Goal: Register for event/course

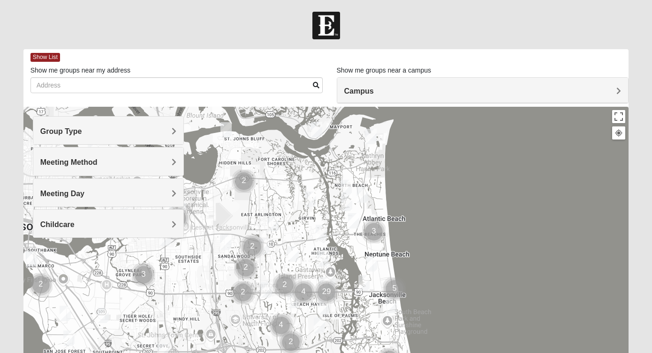
click at [106, 134] on h4 "Group Type" at bounding box center [108, 131] width 136 height 9
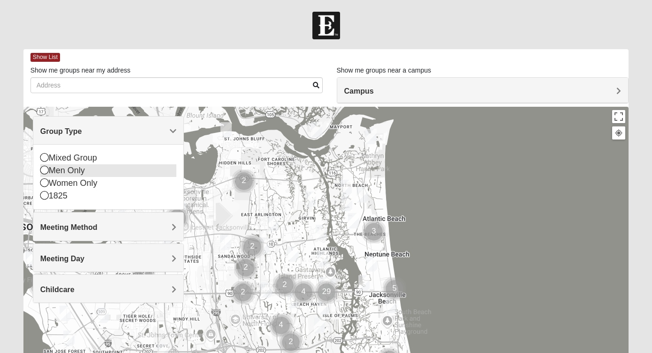
click at [62, 173] on div "Men Only" at bounding box center [108, 171] width 136 height 13
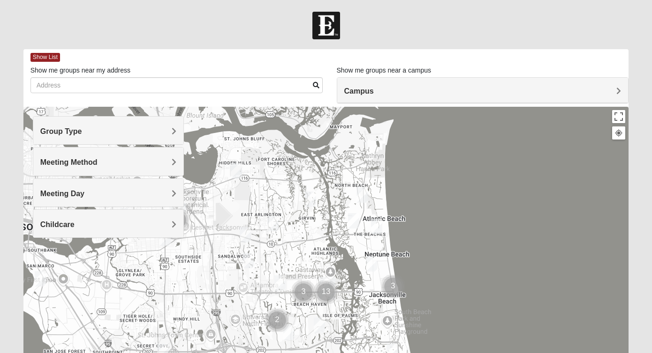
click at [117, 166] on h4 "Meeting Method" at bounding box center [108, 162] width 136 height 9
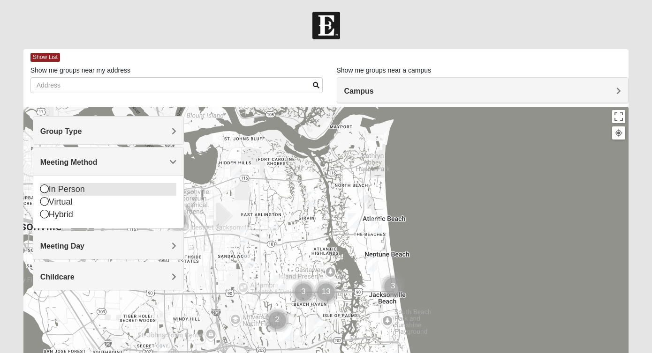
click at [71, 187] on div "In Person" at bounding box center [108, 189] width 136 height 13
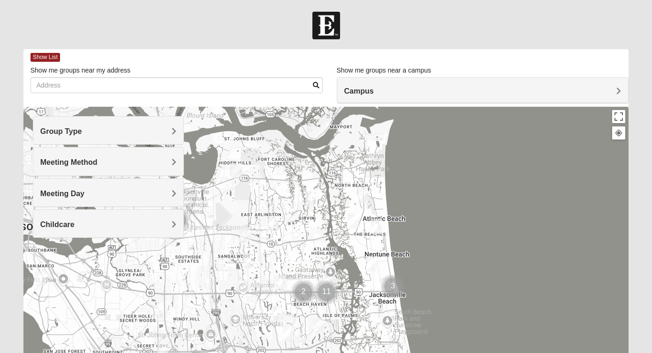
click at [111, 197] on h4 "Meeting Day" at bounding box center [108, 193] width 136 height 9
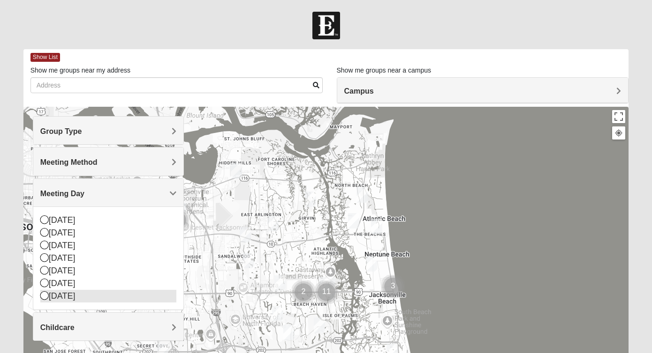
click at [62, 299] on div "[DATE]" at bounding box center [108, 296] width 136 height 13
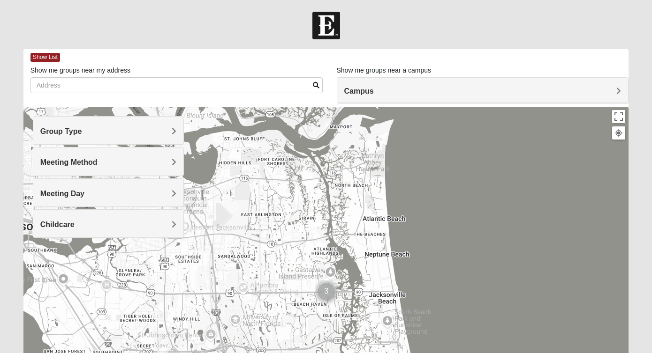
click at [70, 202] on div "Meeting Day" at bounding box center [108, 193] width 150 height 28
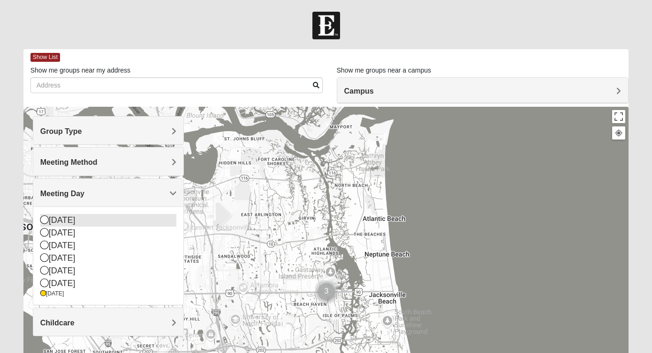
click at [56, 221] on div "[DATE]" at bounding box center [108, 220] width 136 height 13
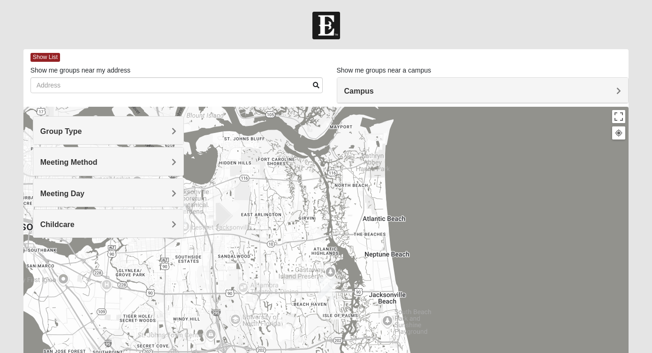
click at [75, 195] on span "Meeting Day" at bounding box center [62, 194] width 44 height 8
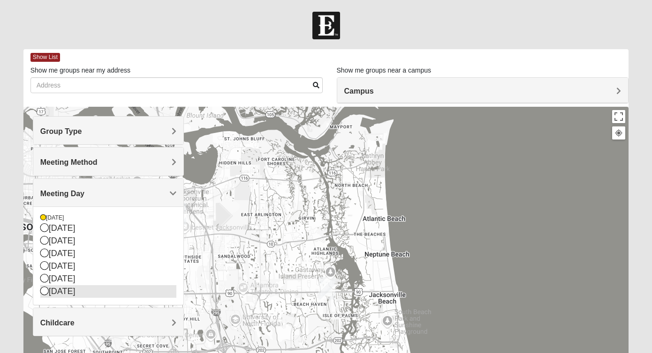
click at [61, 297] on div "[DATE]" at bounding box center [108, 291] width 136 height 13
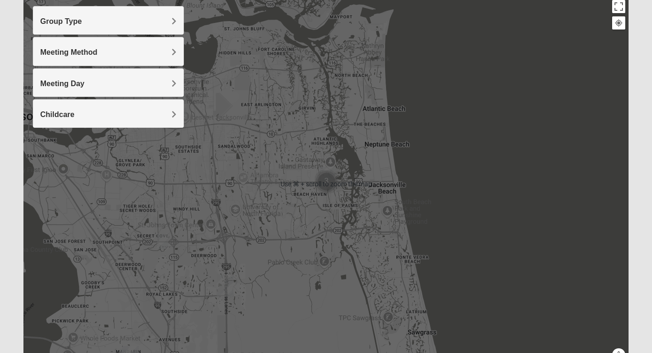
scroll to position [111, 0]
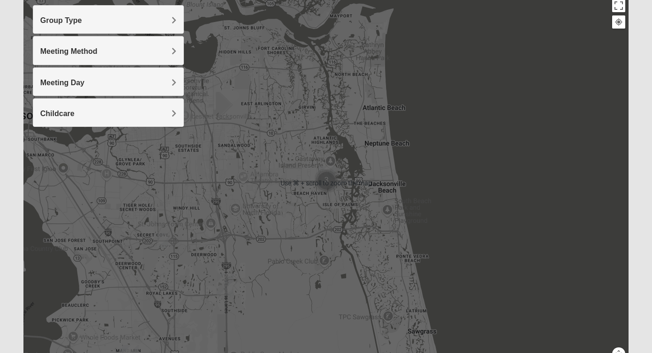
click at [329, 184] on img "Cluster of 3 groups" at bounding box center [326, 180] width 23 height 23
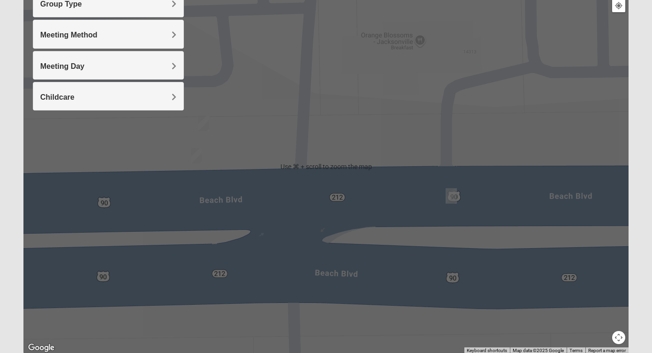
scroll to position [163, 0]
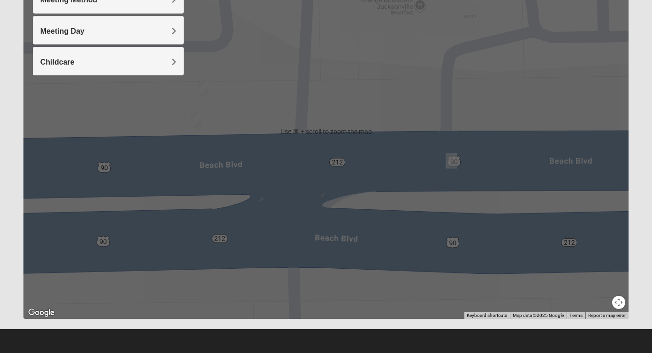
click at [616, 301] on button "Map camera controls" at bounding box center [618, 302] width 13 height 13
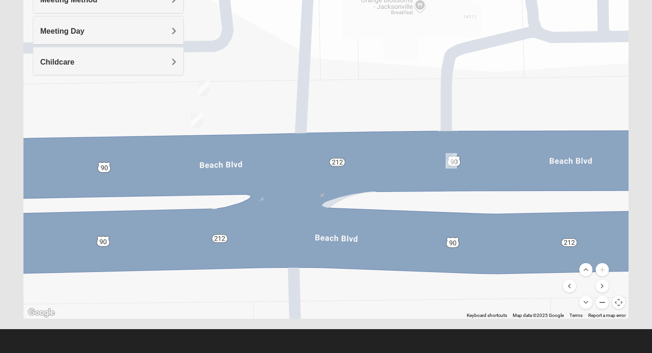
click at [599, 303] on button "Zoom out" at bounding box center [601, 302] width 13 height 13
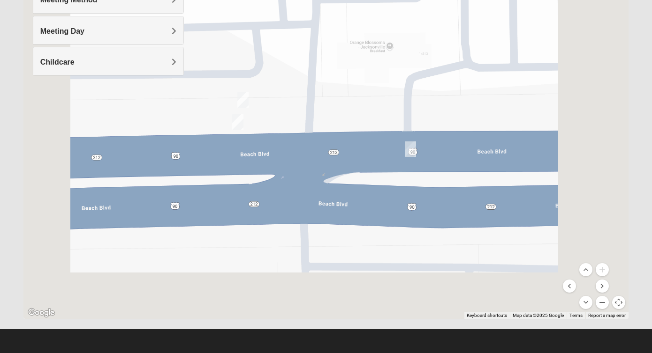
click at [599, 303] on button "Zoom out" at bounding box center [601, 302] width 13 height 13
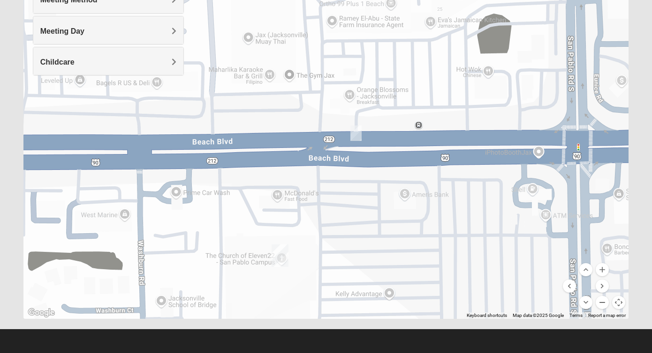
click at [599, 303] on button "Zoom out" at bounding box center [601, 302] width 13 height 13
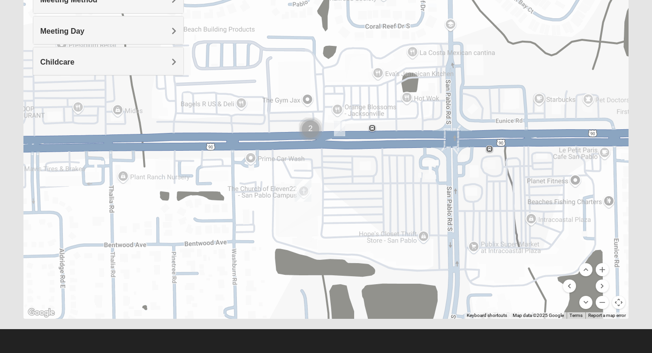
click at [300, 188] on img "San Pablo" at bounding box center [302, 191] width 17 height 22
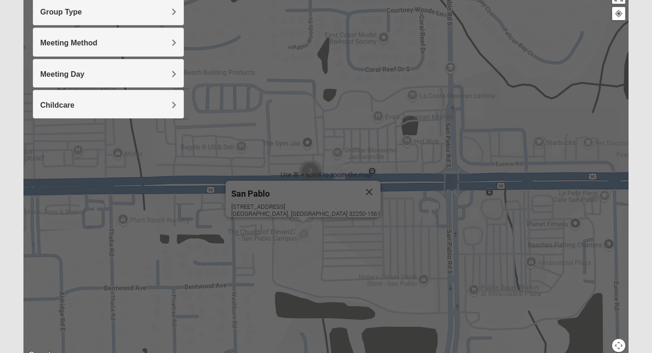
scroll to position [111, 0]
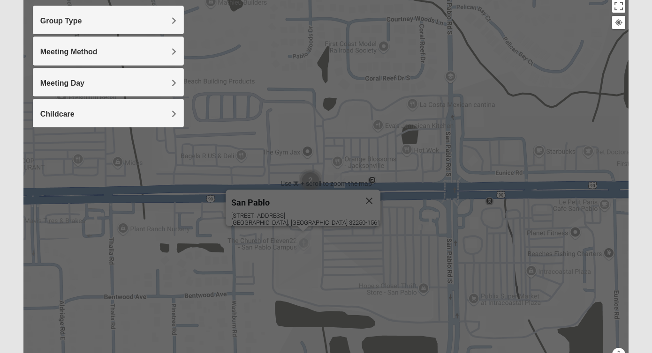
click at [313, 212] on div "[STREET_ADDRESS]" at bounding box center [305, 219] width 149 height 14
click at [354, 198] on div "[GEOGRAPHIC_DATA] [STREET_ADDRESS]" at bounding box center [325, 183] width 605 height 375
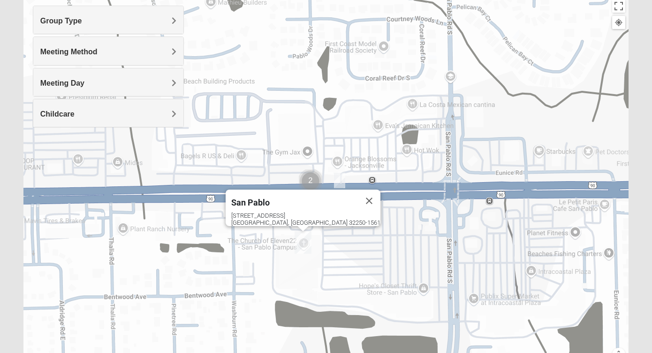
click at [285, 212] on div "[STREET_ADDRESS]" at bounding box center [305, 219] width 149 height 14
click at [301, 239] on img "San Pablo" at bounding box center [302, 243] width 17 height 22
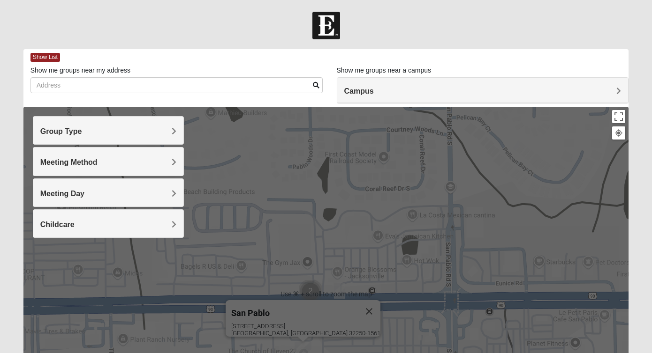
scroll to position [2, 0]
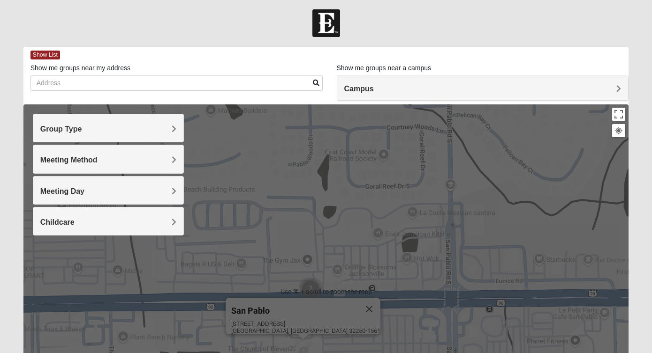
click at [92, 134] on div "Group Type" at bounding box center [108, 128] width 150 height 28
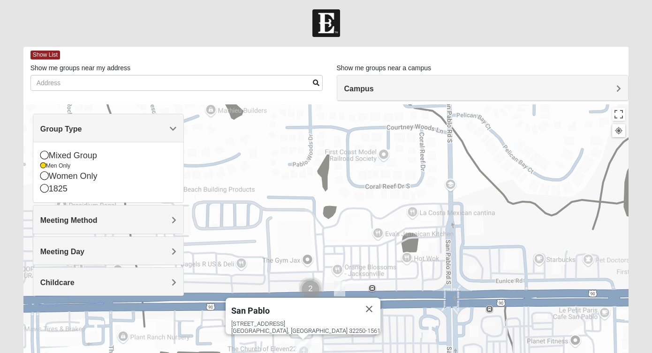
click at [88, 221] on span "Meeting Method" at bounding box center [68, 221] width 57 height 8
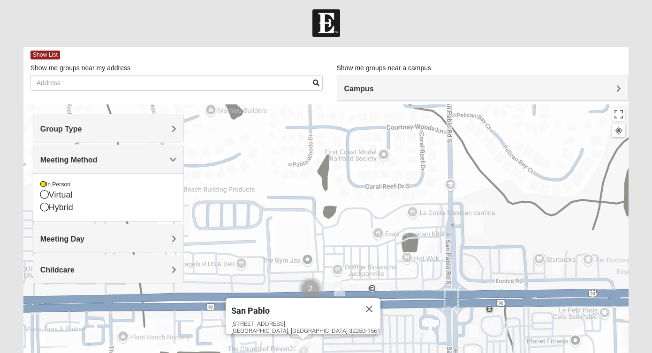
click at [96, 236] on h4 "Meeting Day" at bounding box center [108, 239] width 136 height 9
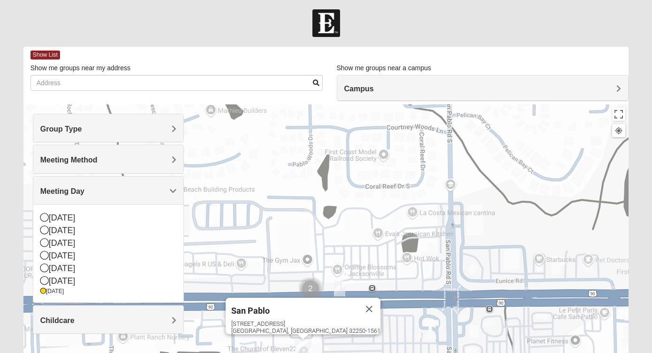
click at [145, 192] on h4 "Meeting Day" at bounding box center [108, 191] width 136 height 9
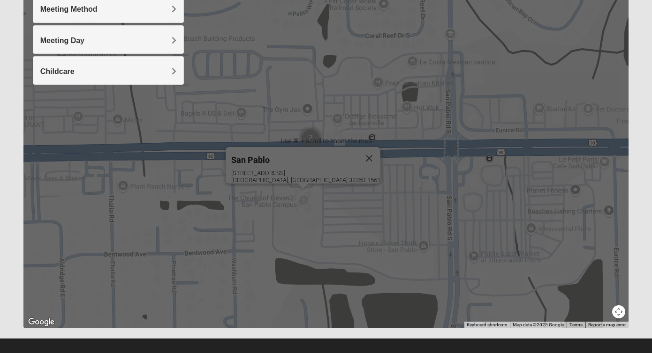
scroll to position [163, 0]
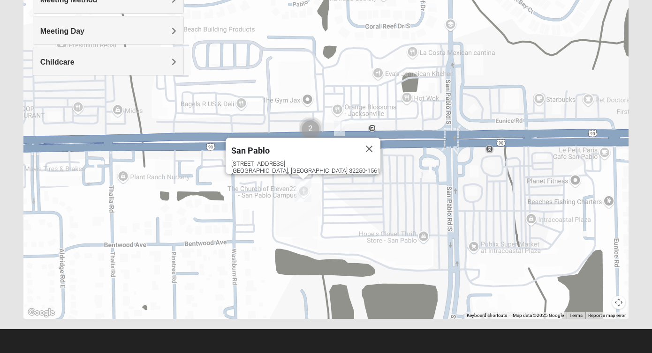
click at [270, 146] on span "San Pablo" at bounding box center [250, 151] width 38 height 10
click at [617, 307] on button "Map camera controls" at bounding box center [618, 302] width 13 height 13
click at [605, 306] on button "Zoom out" at bounding box center [601, 302] width 13 height 13
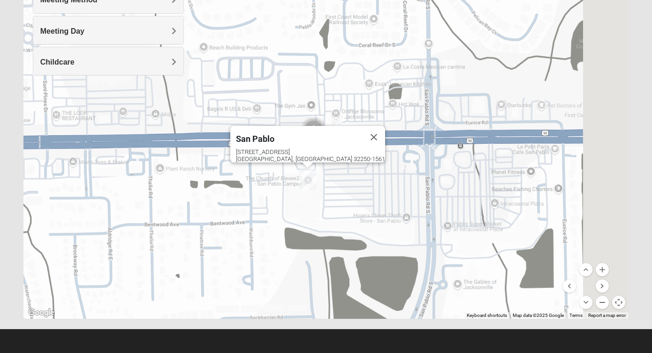
click at [605, 306] on button "Zoom out" at bounding box center [601, 302] width 13 height 13
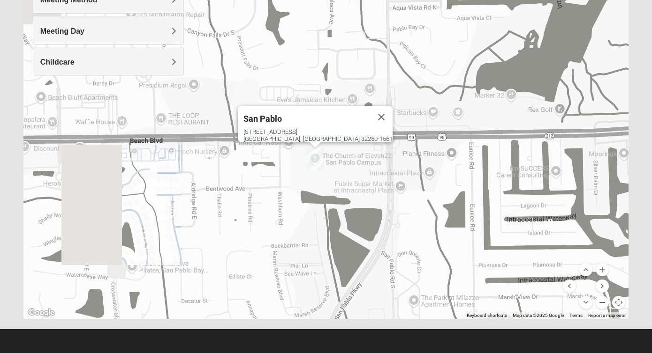
click at [605, 306] on button "Zoom out" at bounding box center [601, 302] width 13 height 13
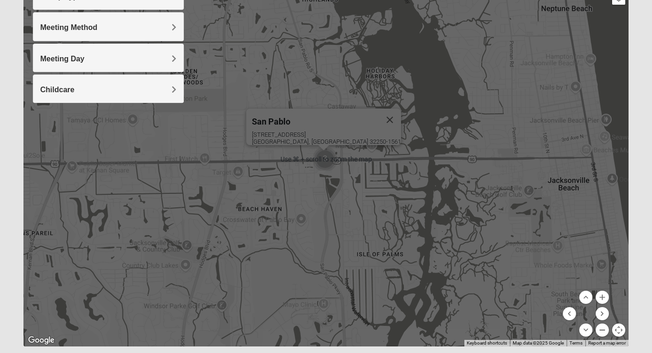
scroll to position [131, 0]
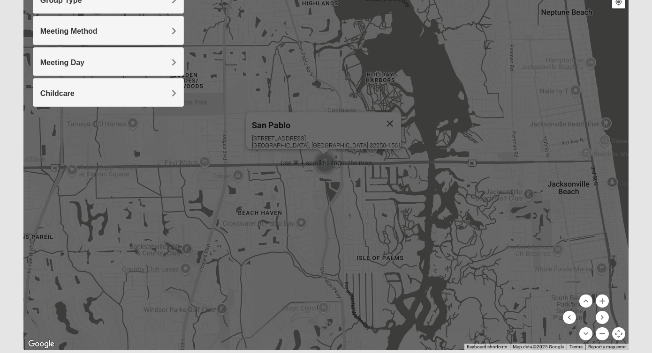
click at [601, 335] on button "Zoom out" at bounding box center [601, 334] width 13 height 13
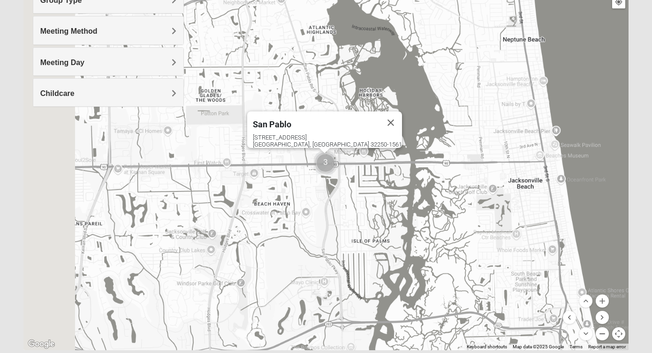
click at [601, 335] on button "Zoom out" at bounding box center [601, 334] width 13 height 13
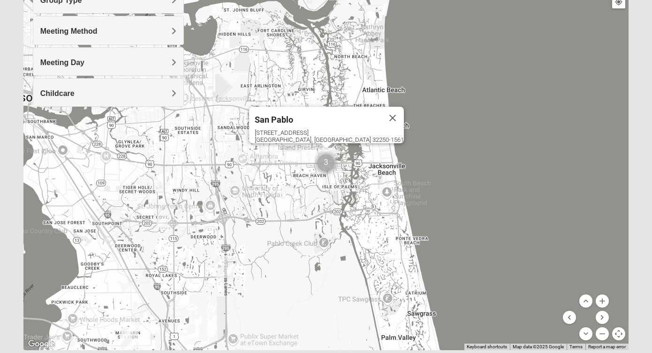
click at [223, 265] on img "Baymeadows" at bounding box center [224, 267] width 17 height 22
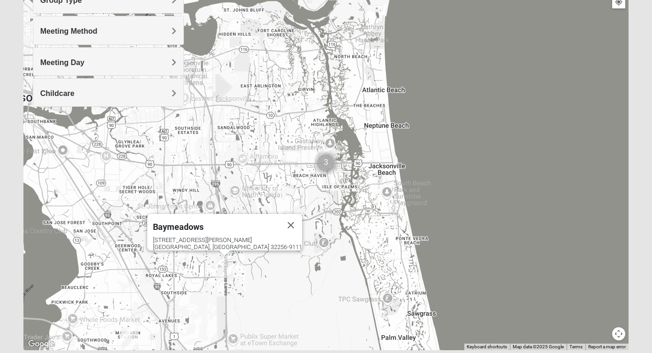
click at [161, 223] on img "Mens Bailey" at bounding box center [162, 222] width 11 height 15
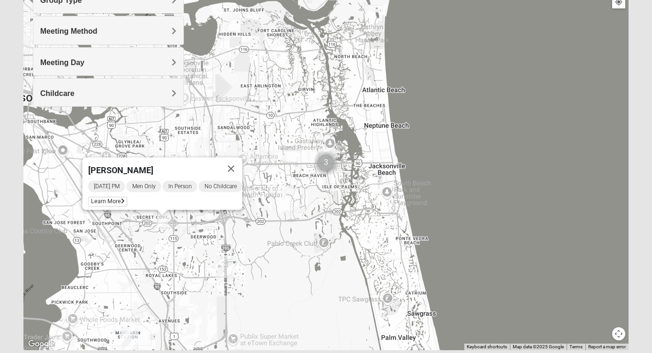
click at [327, 165] on img "Cluster of 3 groups" at bounding box center [325, 162] width 23 height 23
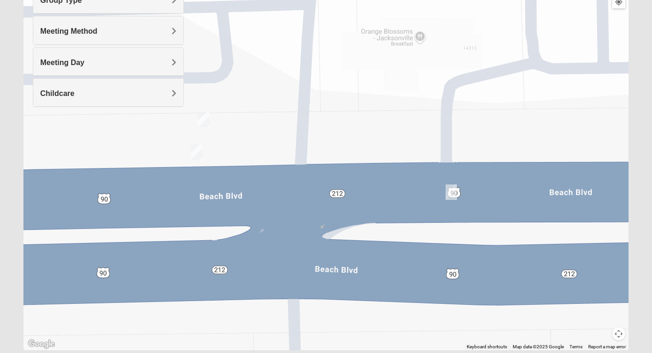
click at [193, 152] on img "On Campus Mens Keller 32250" at bounding box center [196, 151] width 11 height 15
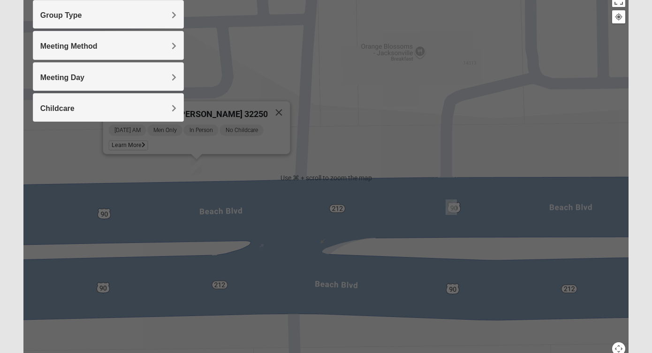
scroll to position [105, 0]
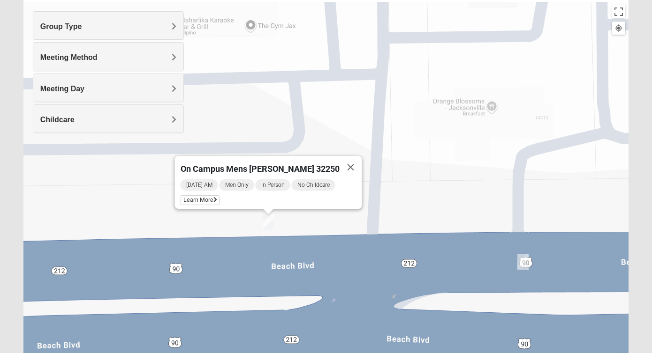
drag, startPoint x: 290, startPoint y: 191, endPoint x: 363, endPoint y: 234, distance: 85.5
click at [363, 234] on div "On Campus Mens [PERSON_NAME] 32250 [DATE] AM Men Only In Person No Childcare Le…" at bounding box center [325, 189] width 605 height 375
click at [523, 263] on img "On Campus Mens Pearson 32250" at bounding box center [522, 262] width 11 height 15
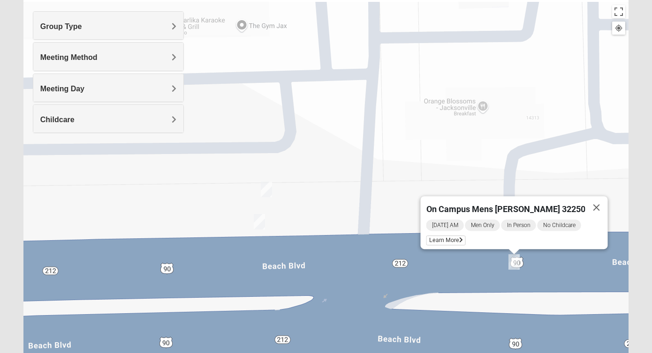
click at [266, 187] on img "On Campus Mens Pacetti 32250" at bounding box center [266, 189] width 11 height 15
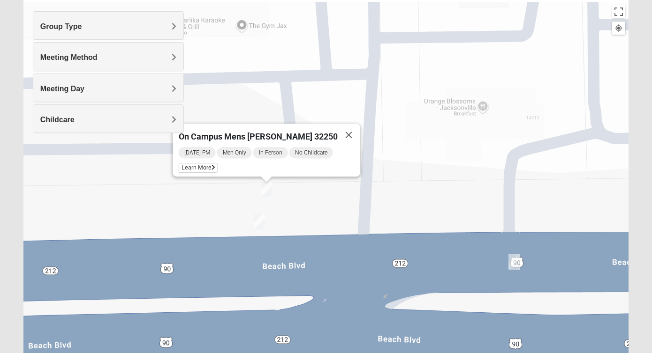
click at [261, 224] on img "On Campus Mens Keller 32250" at bounding box center [259, 221] width 11 height 15
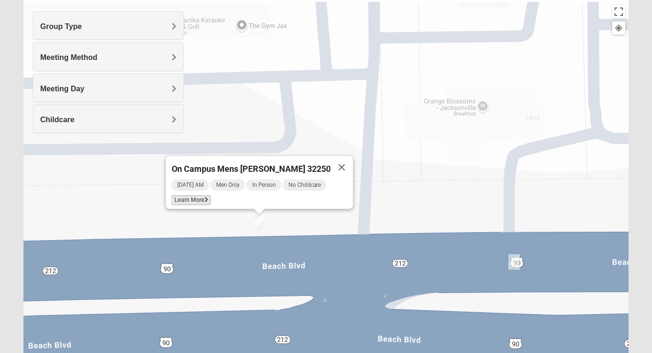
click at [201, 196] on span "Learn More" at bounding box center [191, 200] width 39 height 10
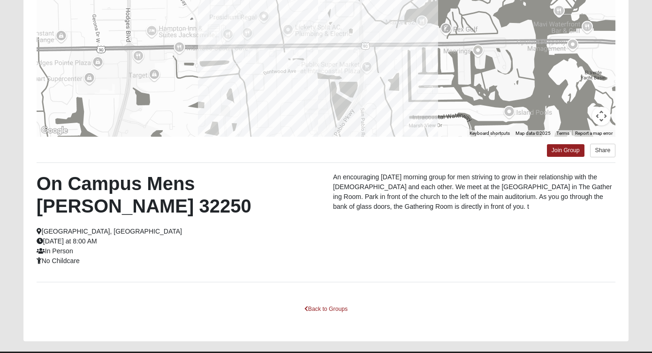
scroll to position [148, 0]
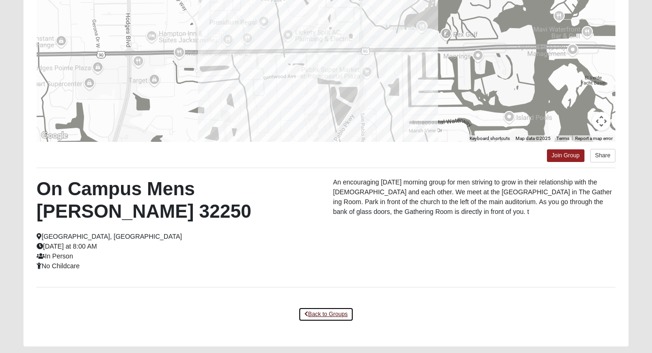
click at [332, 307] on link "Back to Groups" at bounding box center [325, 314] width 55 height 15
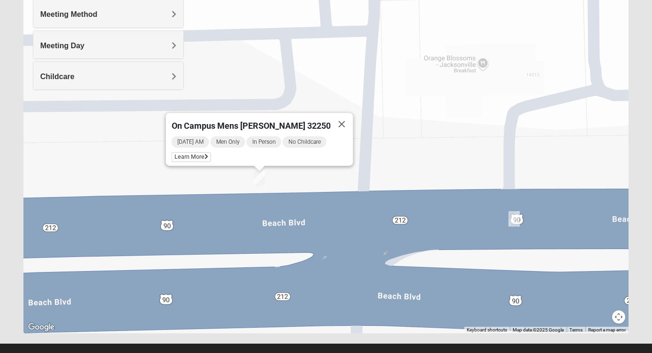
click at [514, 216] on img "On Campus Mens Pearson 32250" at bounding box center [513, 218] width 11 height 15
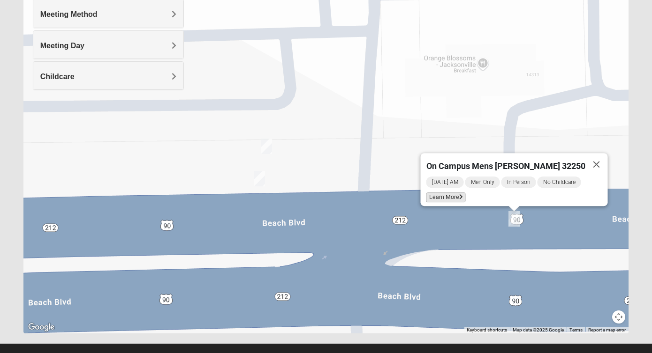
click at [457, 193] on span "Learn More" at bounding box center [445, 198] width 39 height 10
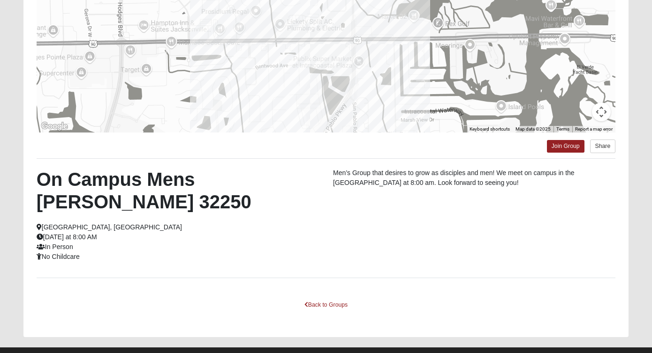
scroll to position [176, 0]
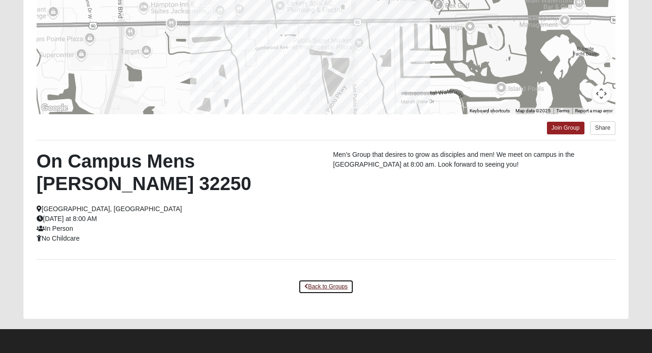
click at [327, 289] on link "Back to Groups" at bounding box center [325, 287] width 55 height 15
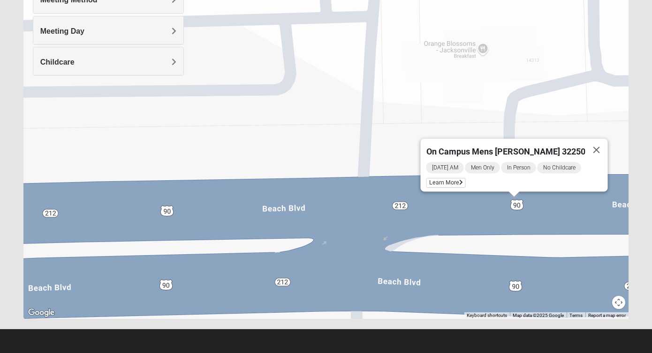
scroll to position [163, 0]
click at [269, 133] on img "On Campus Mens Pacetti 32250" at bounding box center [266, 131] width 11 height 15
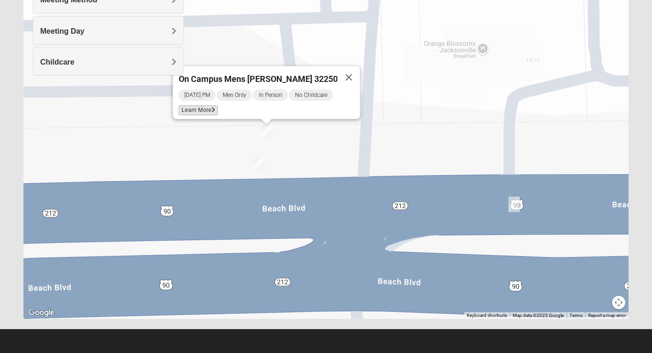
click at [207, 105] on span "Learn More" at bounding box center [198, 110] width 39 height 10
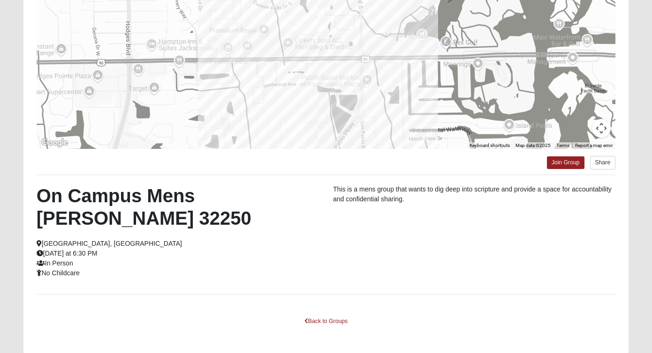
scroll to position [149, 0]
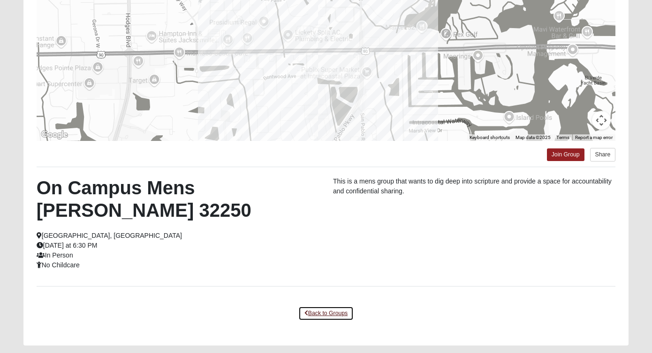
click at [328, 315] on link "Back to Groups" at bounding box center [325, 314] width 55 height 15
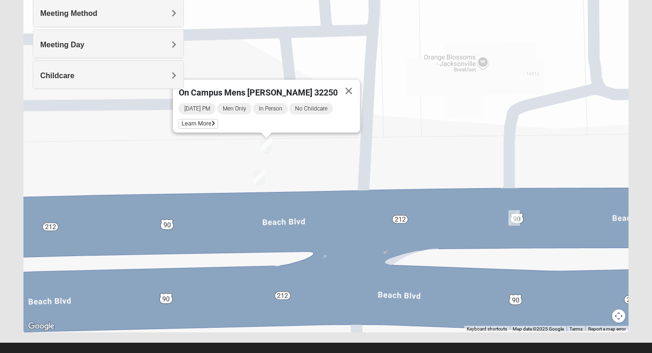
click at [268, 141] on img "On Campus Mens Pacetti 32250" at bounding box center [266, 145] width 11 height 15
click at [203, 119] on span "Learn More" at bounding box center [198, 124] width 39 height 10
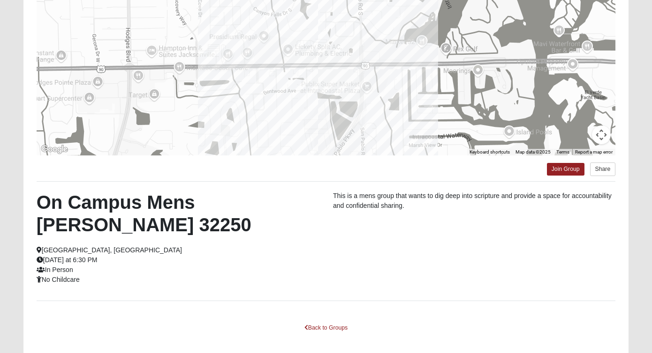
scroll to position [151, 0]
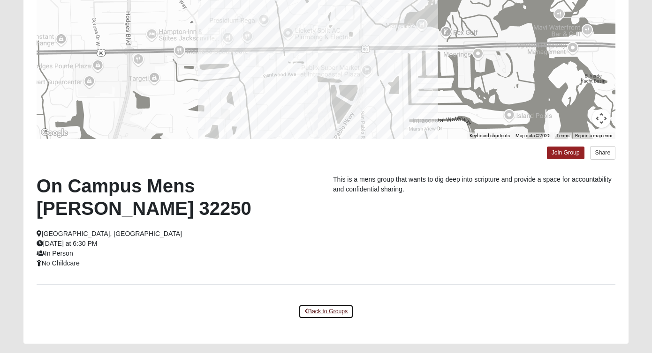
click at [321, 317] on link "Back to Groups" at bounding box center [325, 312] width 55 height 15
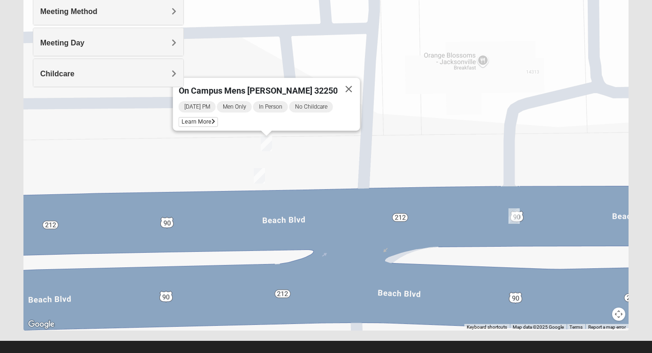
click at [259, 178] on img "On Campus Mens Keller 32250" at bounding box center [259, 175] width 11 height 15
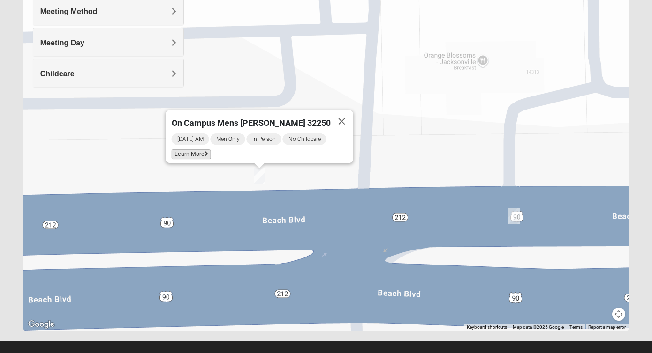
click at [203, 151] on span "Learn More" at bounding box center [191, 155] width 39 height 10
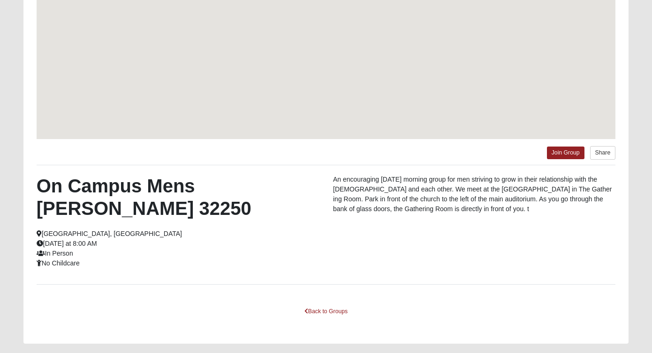
scroll to position [110, 0]
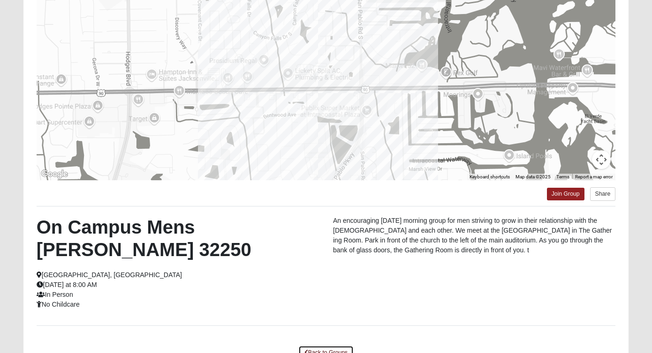
click at [328, 346] on link "Back to Groups" at bounding box center [325, 353] width 55 height 15
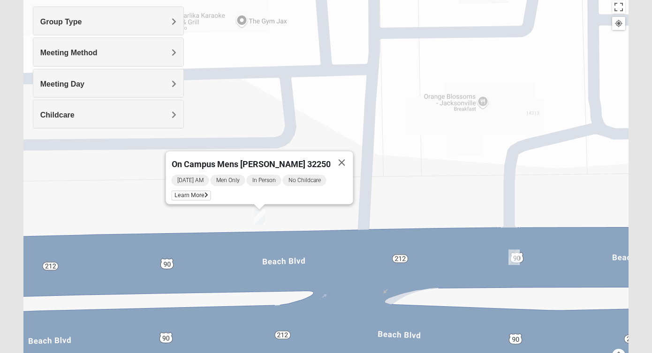
click at [517, 256] on img "On Campus Mens Pearson 32250" at bounding box center [513, 257] width 11 height 15
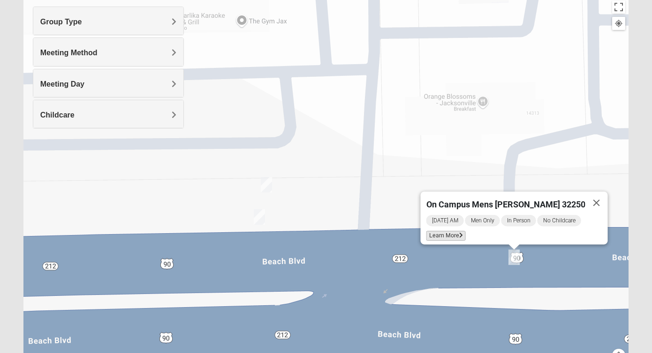
click at [457, 231] on span "Learn More" at bounding box center [445, 236] width 39 height 10
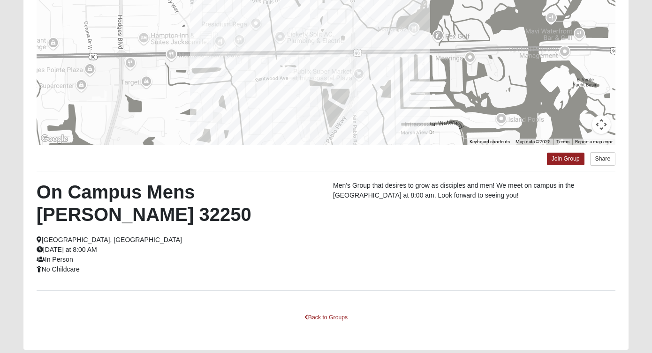
scroll to position [141, 0]
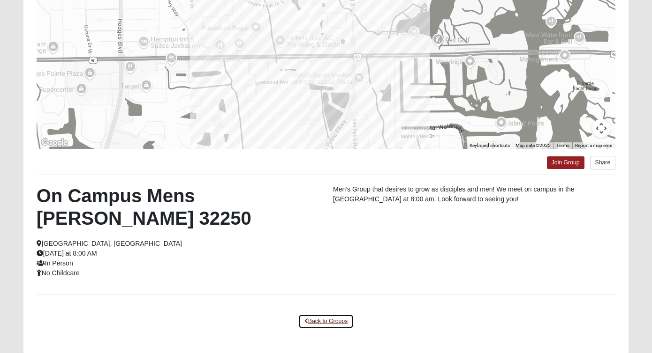
click at [328, 320] on link "Back to Groups" at bounding box center [325, 322] width 55 height 15
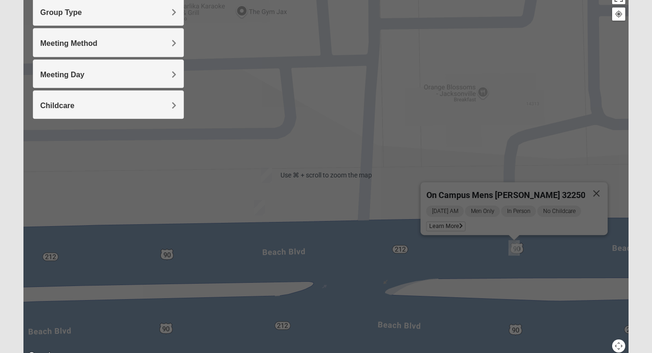
scroll to position [120, 0]
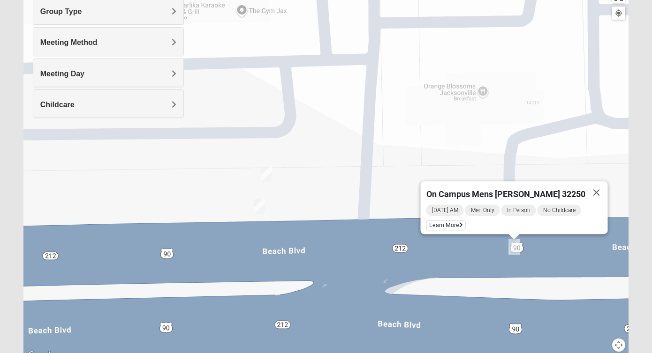
click at [263, 208] on img "On Campus Mens Keller 32250" at bounding box center [259, 206] width 11 height 15
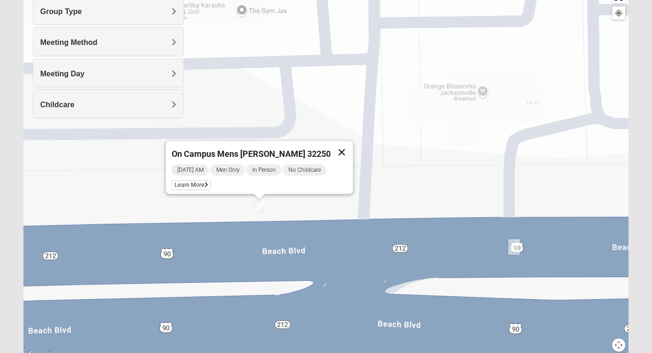
click at [333, 144] on button "Close" at bounding box center [341, 152] width 22 height 22
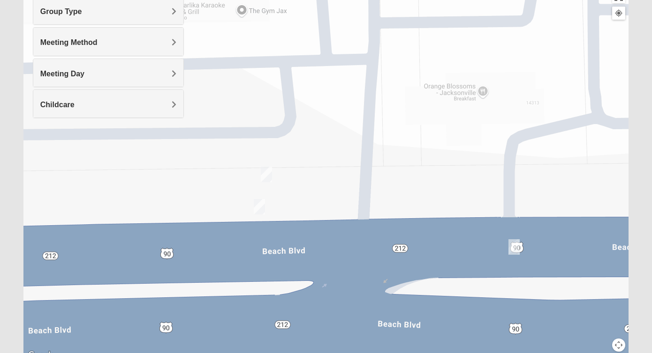
click at [264, 172] on img "On Campus Mens Pacetti 32250" at bounding box center [266, 174] width 11 height 15
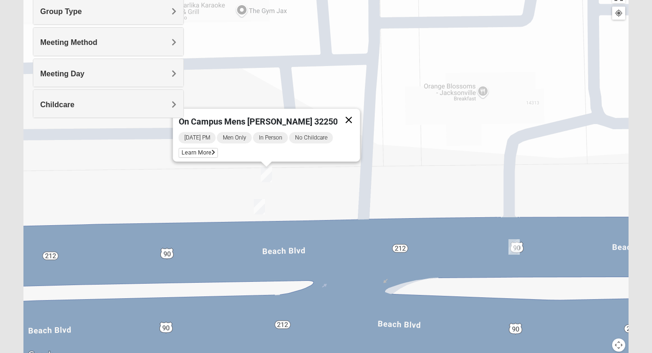
click at [341, 113] on button "Close" at bounding box center [348, 120] width 22 height 22
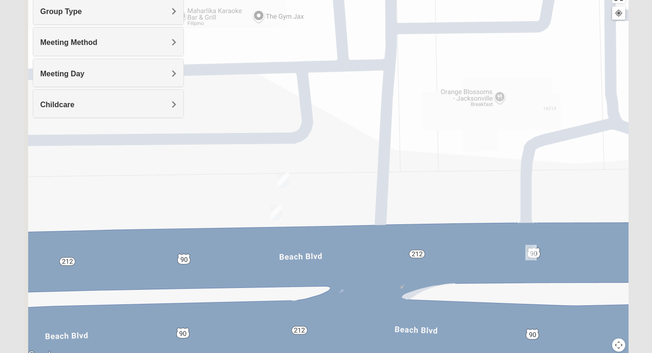
drag, startPoint x: 355, startPoint y: 201, endPoint x: 372, endPoint y: 208, distance: 18.7
click at [372, 208] on div at bounding box center [325, 174] width 605 height 375
click at [276, 208] on img "On Campus Mens Keller 32250" at bounding box center [275, 212] width 11 height 15
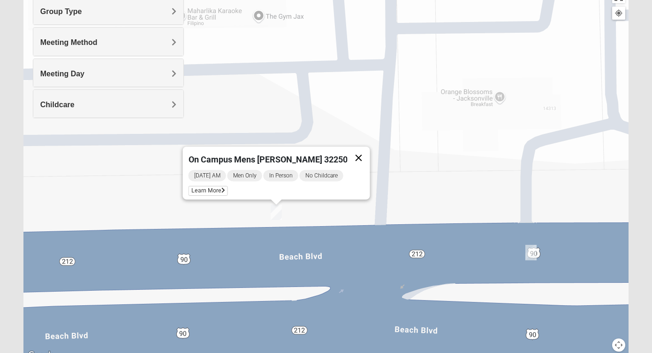
click at [352, 152] on button "Close" at bounding box center [358, 158] width 22 height 22
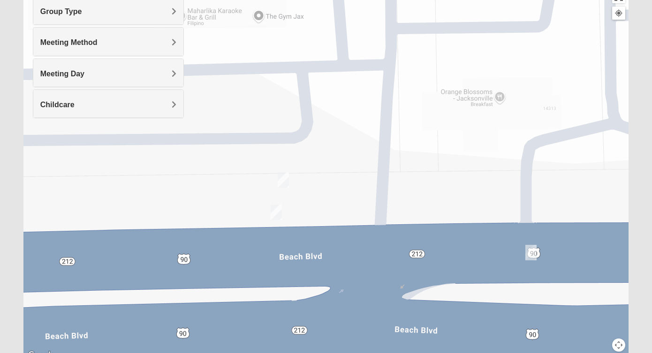
click at [529, 251] on img "On Campus Mens Pearson 32250" at bounding box center [530, 252] width 11 height 15
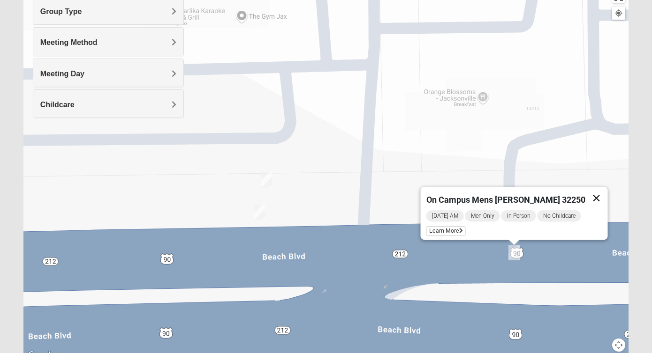
click at [590, 189] on button "Close" at bounding box center [596, 198] width 22 height 22
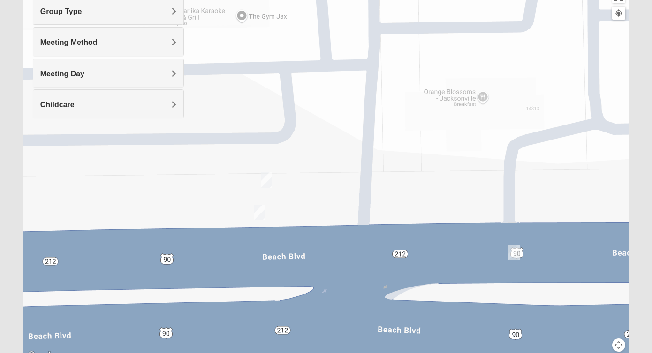
click at [268, 178] on img "On Campus Mens Pacetti 32250" at bounding box center [266, 179] width 11 height 15
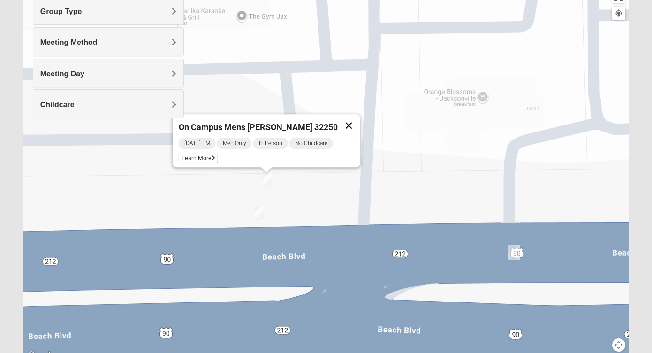
click at [342, 120] on button "Close" at bounding box center [348, 125] width 22 height 22
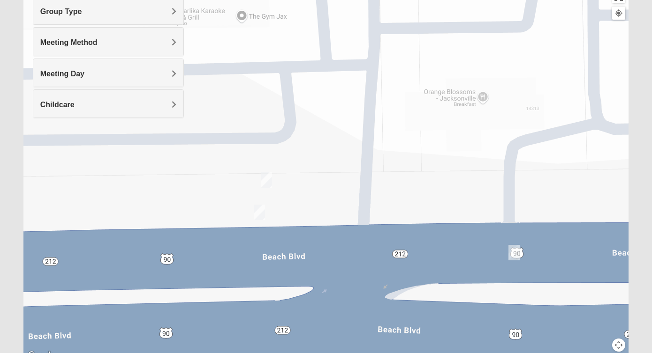
click at [260, 210] on img "On Campus Mens Keller 32250" at bounding box center [259, 212] width 11 height 15
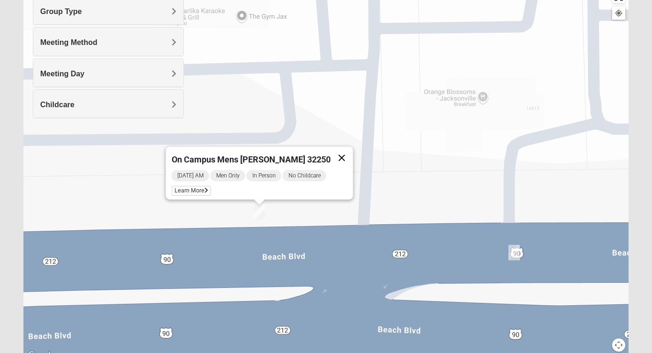
click at [334, 151] on button "Close" at bounding box center [341, 158] width 22 height 22
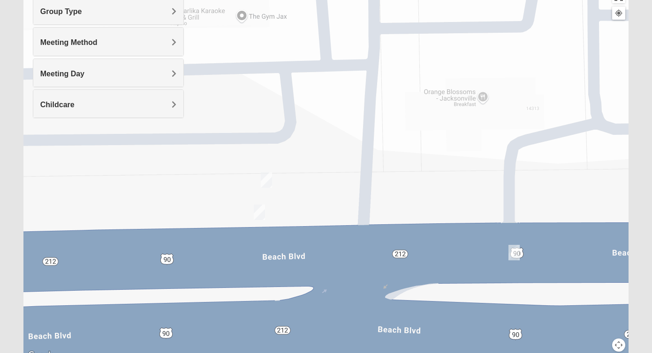
click at [514, 252] on img "On Campus Mens Pearson 32250" at bounding box center [513, 252] width 11 height 15
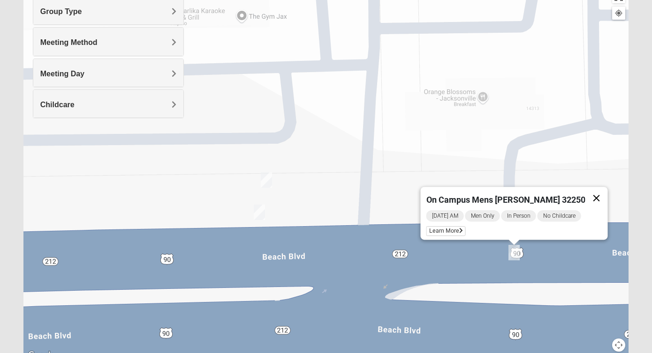
click at [588, 190] on button "Close" at bounding box center [596, 198] width 22 height 22
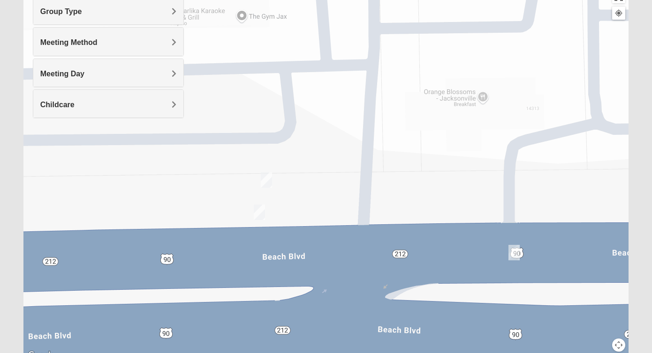
click at [259, 212] on img "On Campus Mens Keller 32250" at bounding box center [259, 212] width 11 height 15
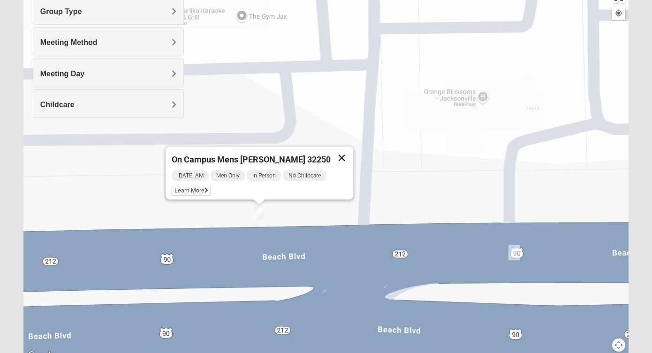
click at [335, 153] on button "Close" at bounding box center [341, 158] width 22 height 22
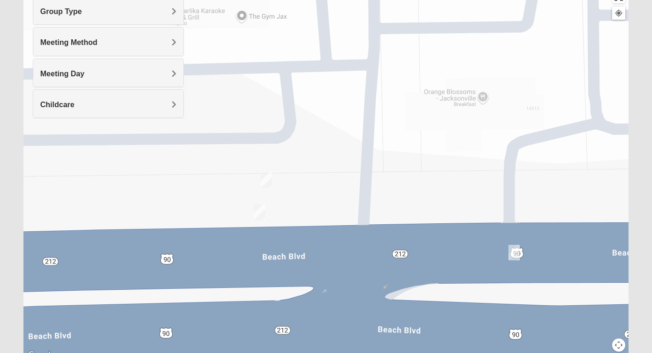
click at [256, 212] on img "On Campus Mens Keller 32250" at bounding box center [259, 212] width 11 height 15
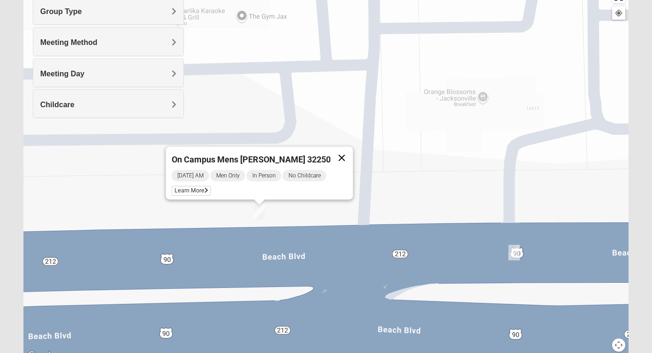
click at [334, 151] on button "Close" at bounding box center [341, 158] width 22 height 22
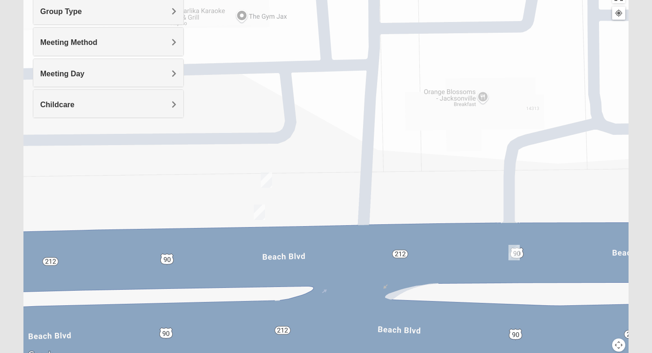
click at [513, 247] on img "On Campus Mens Pearson 32250" at bounding box center [513, 252] width 11 height 15
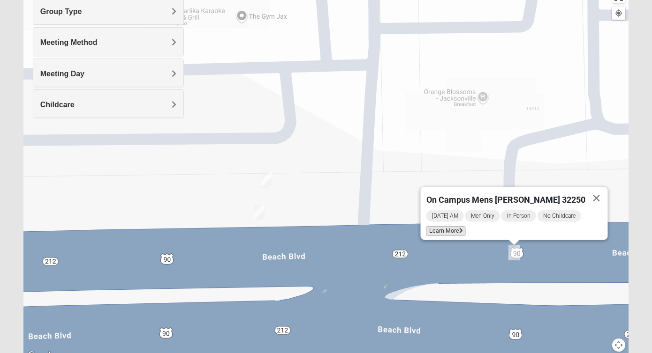
click at [459, 231] on span "Learn More" at bounding box center [445, 231] width 39 height 10
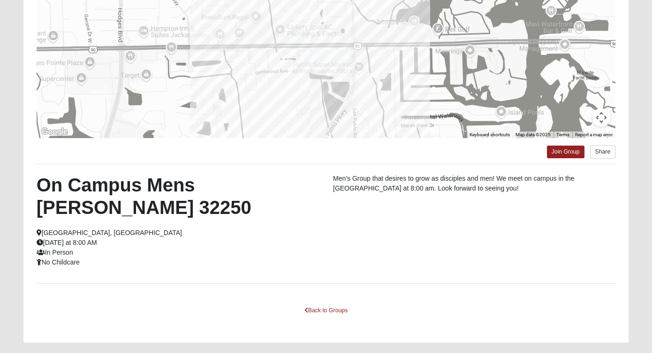
scroll to position [152, 0]
click at [325, 309] on link "Back to Groups" at bounding box center [325, 311] width 55 height 15
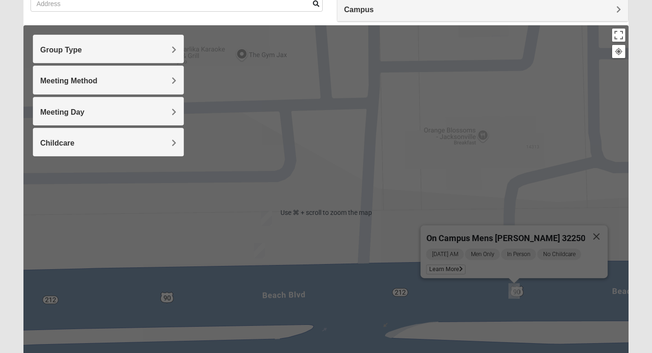
scroll to position [77, 0]
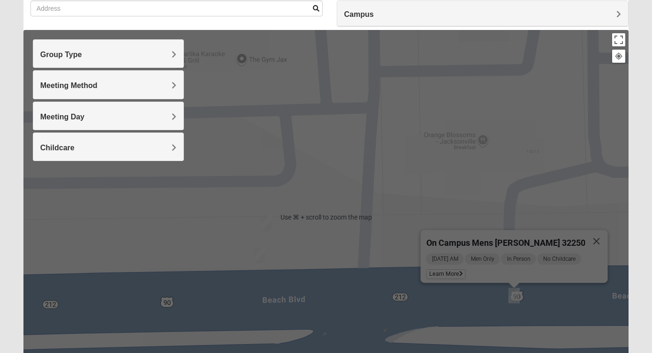
click at [119, 52] on h4 "Group Type" at bounding box center [108, 54] width 136 height 9
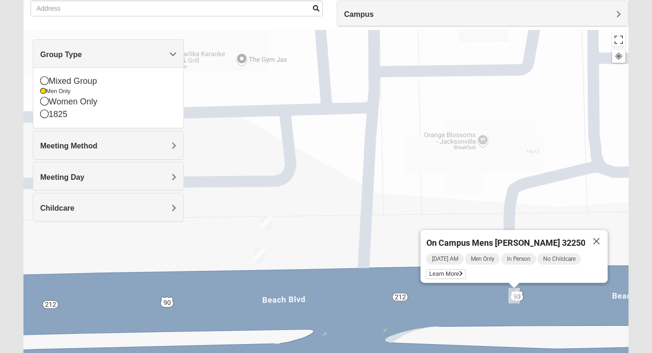
click at [119, 52] on h4 "Group Type" at bounding box center [108, 54] width 136 height 9
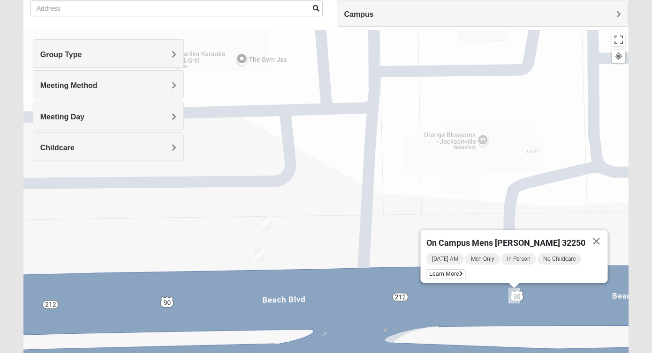
click at [97, 116] on h4 "Meeting Day" at bounding box center [108, 116] width 136 height 9
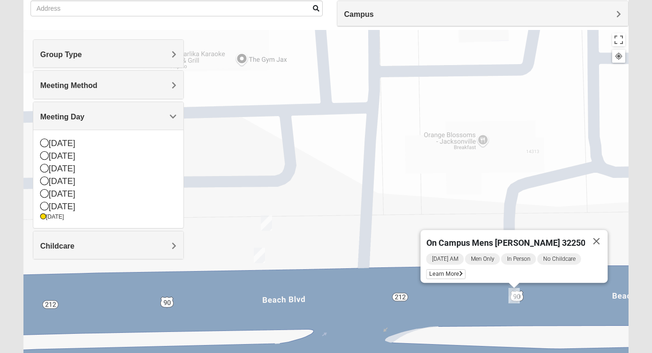
click at [97, 116] on h4 "Meeting Day" at bounding box center [108, 116] width 136 height 9
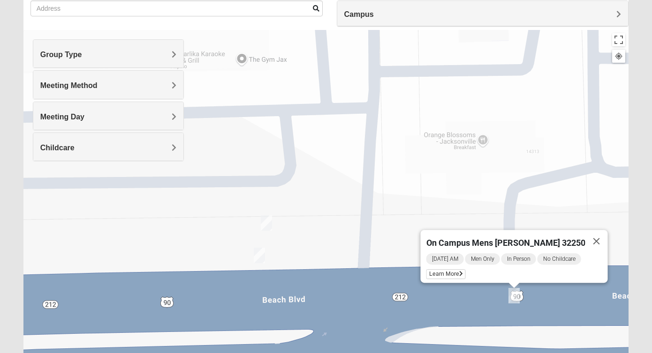
click at [96, 54] on h4 "Group Type" at bounding box center [108, 54] width 136 height 9
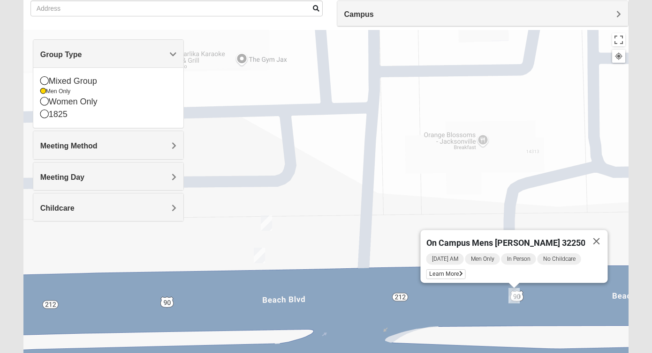
click at [96, 54] on h4 "Group Type" at bounding box center [108, 54] width 136 height 9
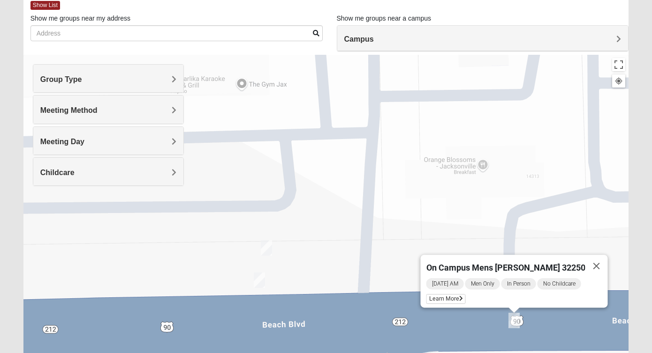
scroll to position [58, 0]
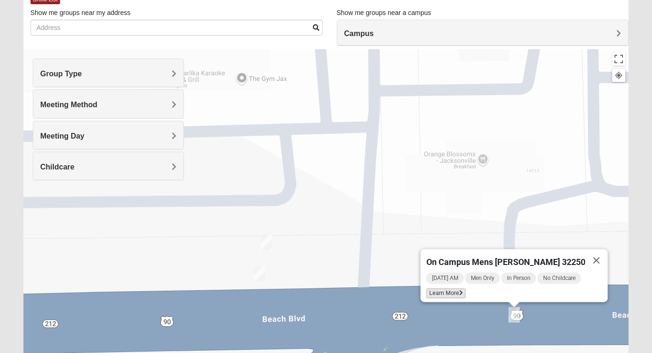
click at [457, 289] on span "Learn More" at bounding box center [445, 294] width 39 height 10
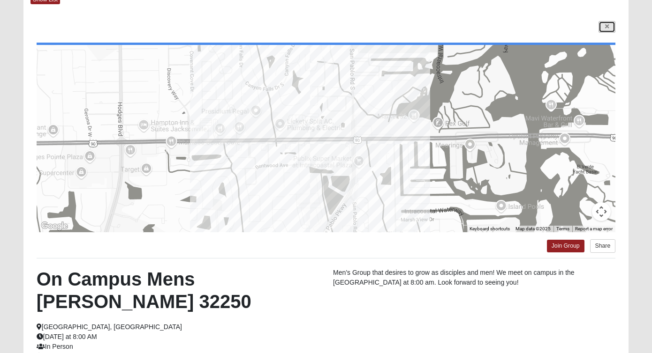
click at [608, 24] on link at bounding box center [606, 27] width 17 height 12
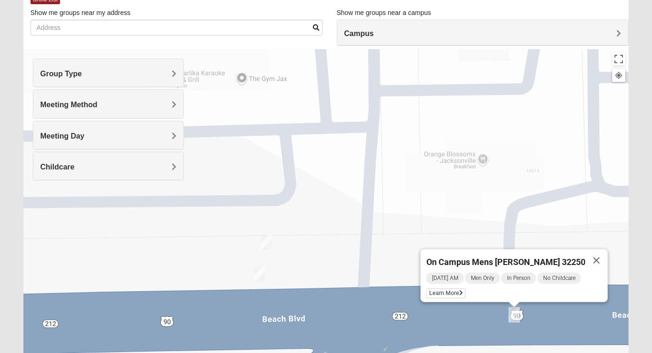
click at [261, 274] on img "On Campus Mens Keller 32250" at bounding box center [259, 274] width 11 height 15
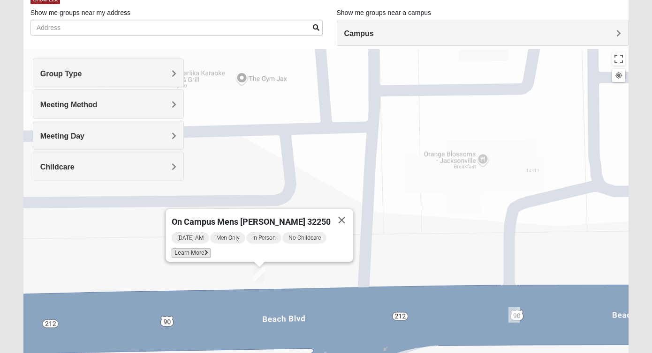
click at [198, 248] on span "Learn More" at bounding box center [191, 253] width 39 height 10
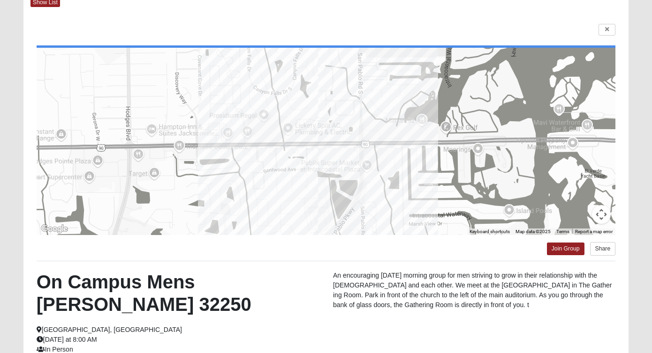
scroll to position [53, 0]
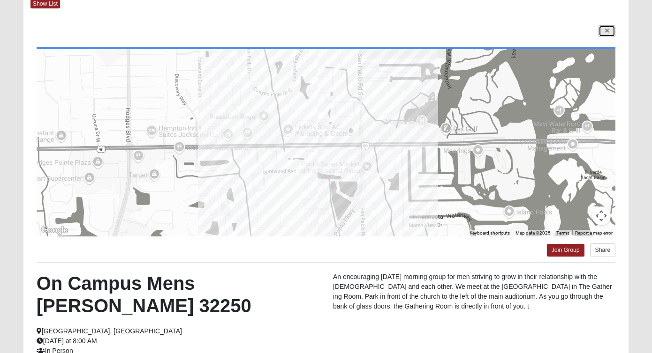
click at [605, 29] on icon at bounding box center [607, 31] width 4 height 6
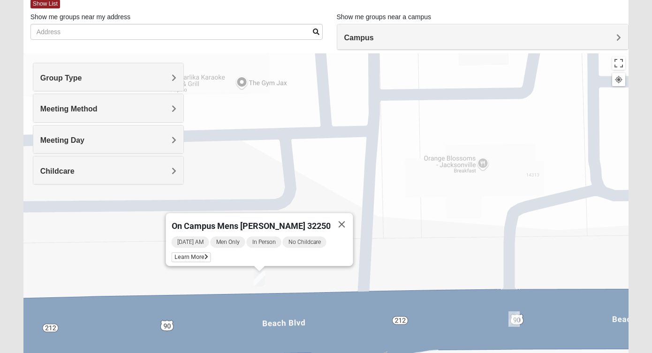
click at [513, 318] on img "On Campus Mens Pearson 32250" at bounding box center [513, 319] width 11 height 15
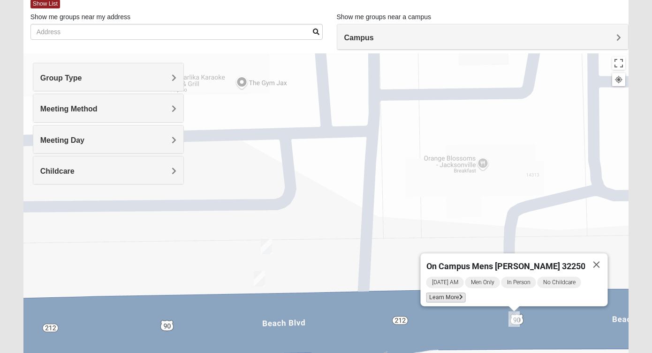
click at [440, 294] on span "Learn More" at bounding box center [445, 298] width 39 height 10
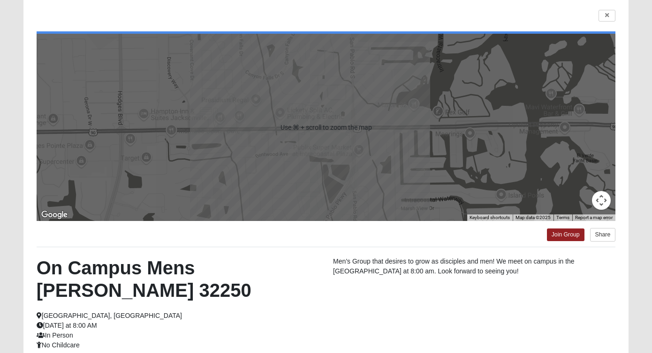
scroll to position [67, 0]
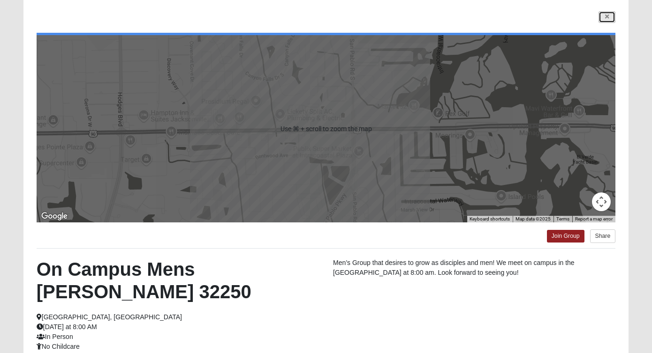
click at [602, 16] on link at bounding box center [606, 17] width 17 height 12
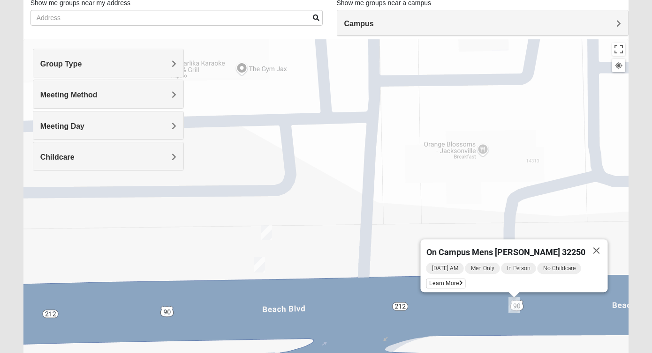
click at [260, 265] on img "On Campus Mens Keller 32250" at bounding box center [259, 264] width 11 height 15
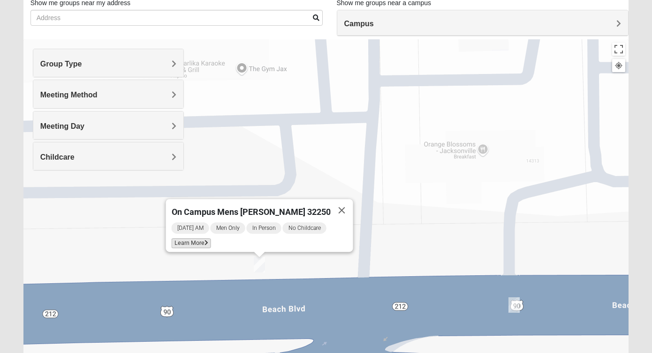
click at [202, 239] on span "Learn More" at bounding box center [191, 244] width 39 height 10
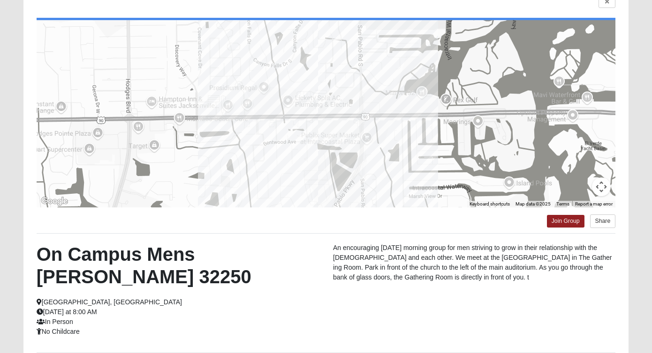
scroll to position [84, 0]
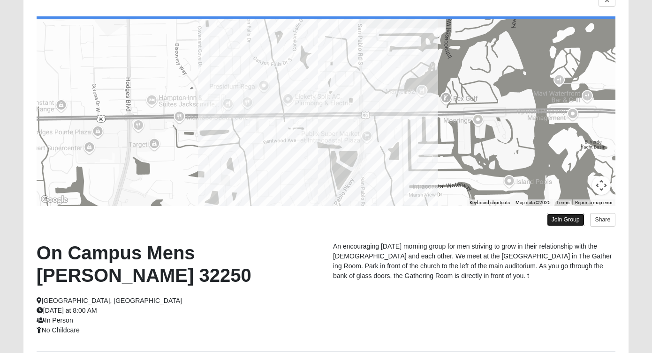
click at [552, 221] on link "Join Group" at bounding box center [565, 220] width 37 height 13
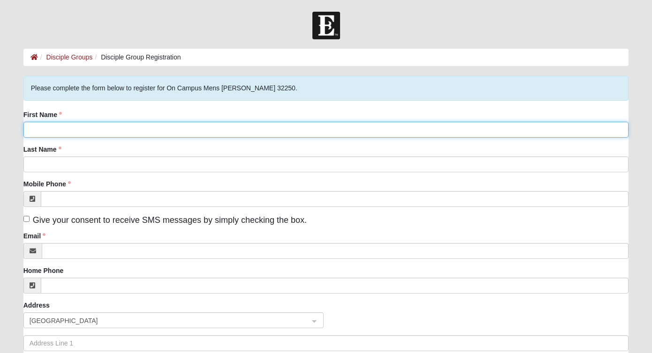
click at [96, 127] on input "First Name" at bounding box center [325, 130] width 605 height 16
type input "Caleb"
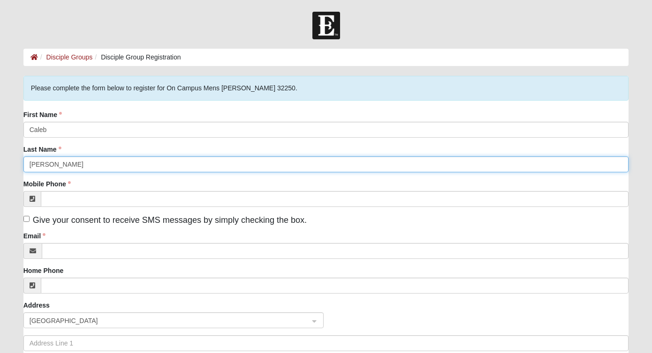
type input "Guske"
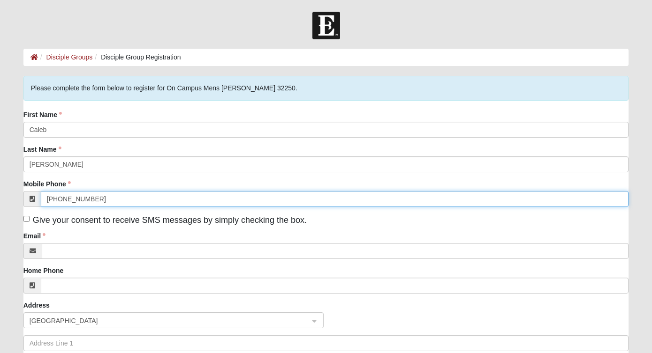
type input "(509) 276-0033"
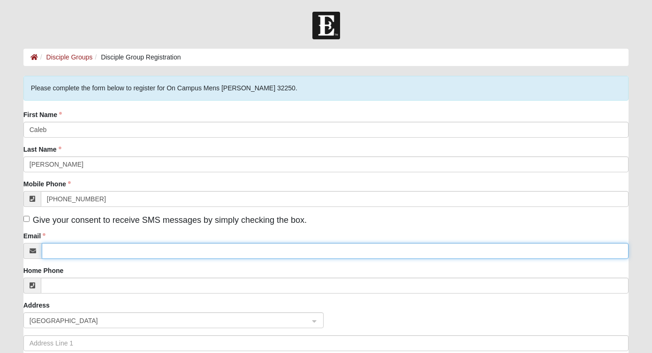
click at [62, 249] on input "Email" at bounding box center [335, 251] width 587 height 16
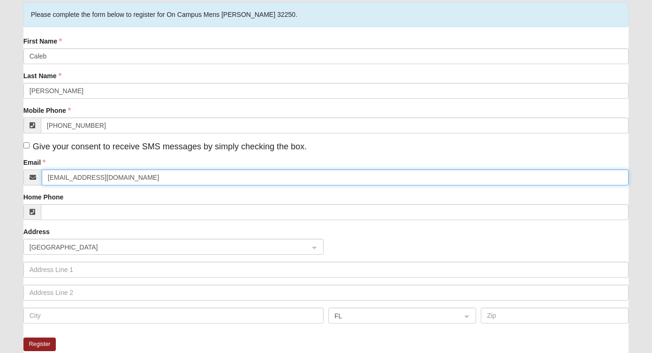
scroll to position [76, 0]
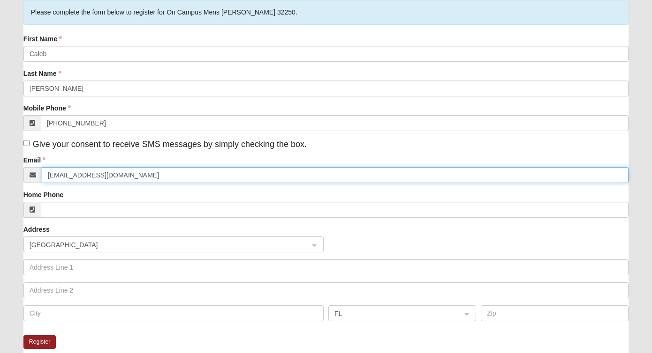
type input "guskecaleb@gmail.com"
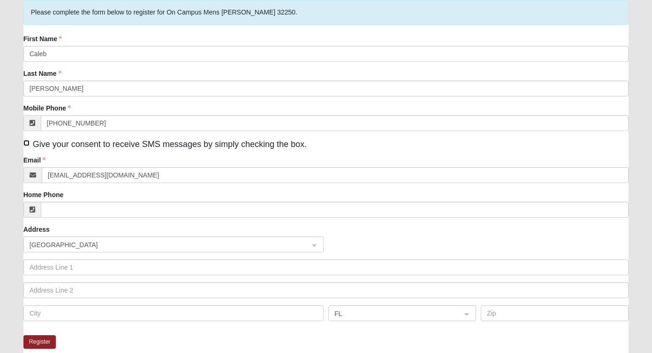
click at [26, 142] on input "Give your consent to receive SMS messages by simply checking the box." at bounding box center [26, 143] width 6 height 6
checkbox input "true"
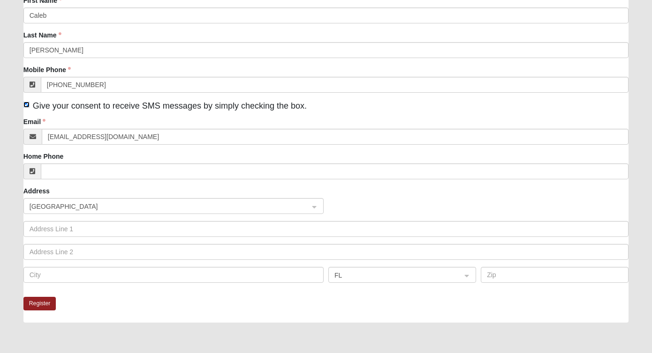
scroll to position [115, 0]
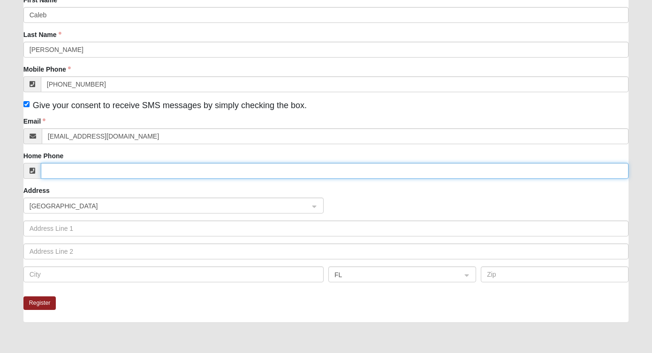
click at [100, 172] on input "Home Phone" at bounding box center [335, 171] width 588 height 16
type input "(509) 475-1560"
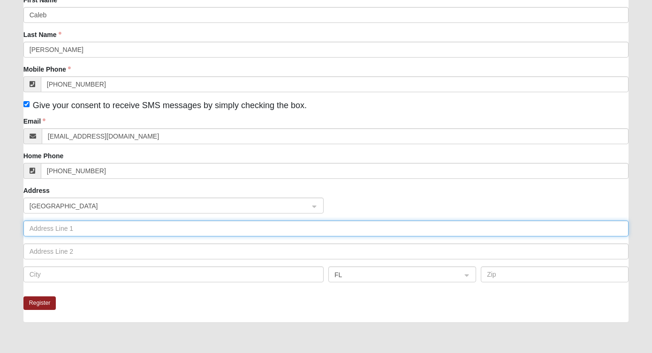
click at [110, 229] on input "text" at bounding box center [325, 229] width 605 height 16
type input "2753 Mayport Rd apt 1308"
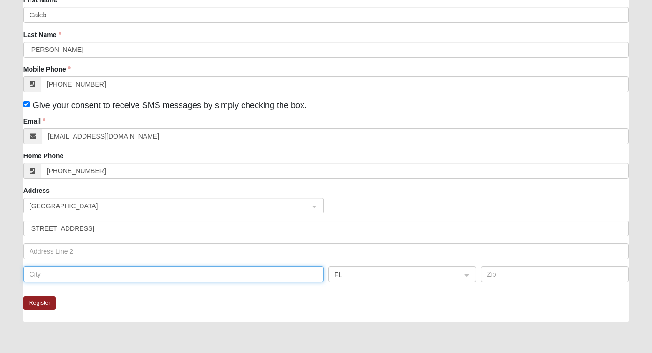
type input "Jacksonville"
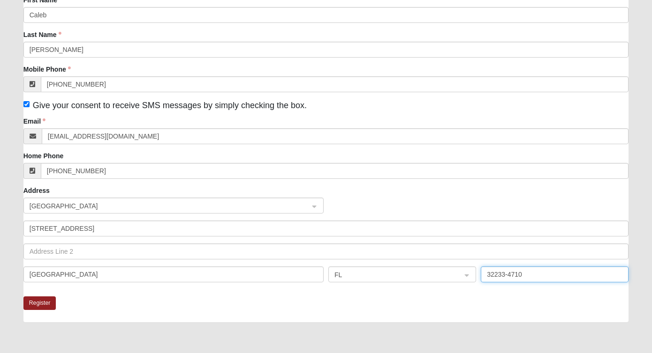
click at [538, 279] on input "32233-4710" at bounding box center [554, 275] width 148 height 16
type input "32233"
click at [112, 294] on fieldset "Please complete the form below to register for On Campus Mens Keller 32250. Fir…" at bounding box center [325, 129] width 605 height 336
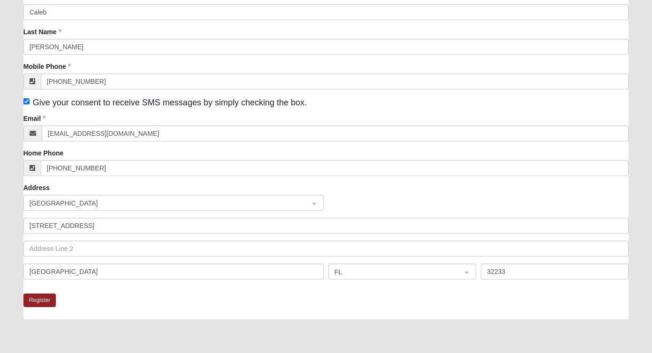
scroll to position [118, 0]
click at [42, 301] on button "Register" at bounding box center [39, 300] width 33 height 14
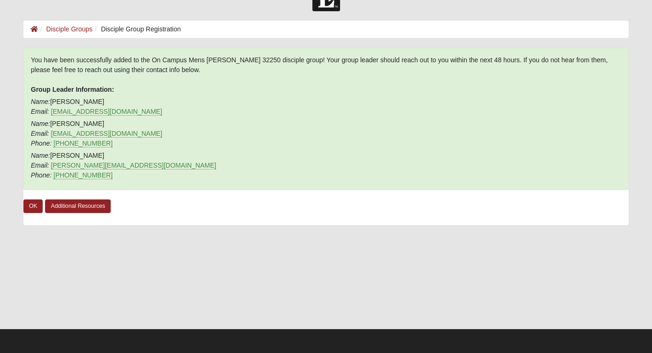
scroll to position [28, 0]
click at [37, 206] on link "OK" at bounding box center [33, 207] width 20 height 14
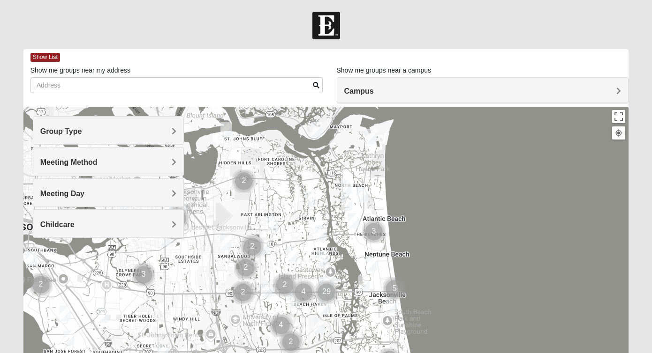
click at [82, 134] on span "Group Type" at bounding box center [61, 131] width 42 height 8
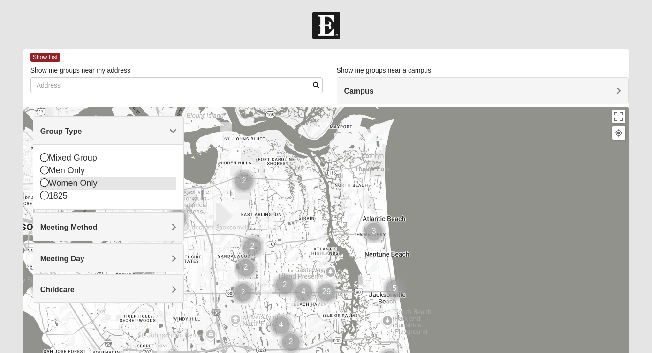
click at [70, 187] on div "Women Only" at bounding box center [108, 183] width 136 height 13
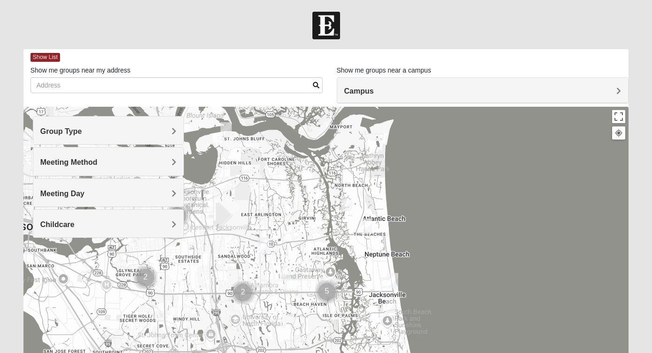
click at [98, 163] on h4 "Meeting Method" at bounding box center [108, 162] width 136 height 9
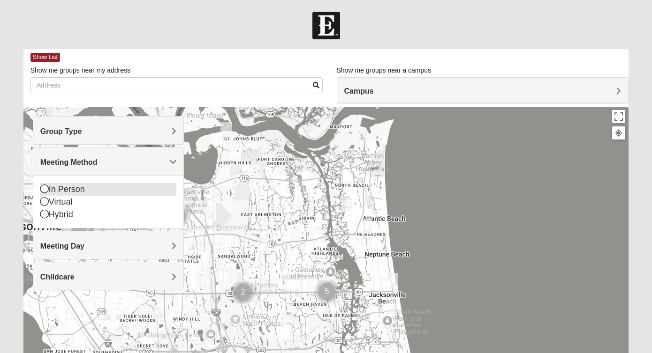
click at [66, 190] on div "In Person" at bounding box center [108, 189] width 136 height 13
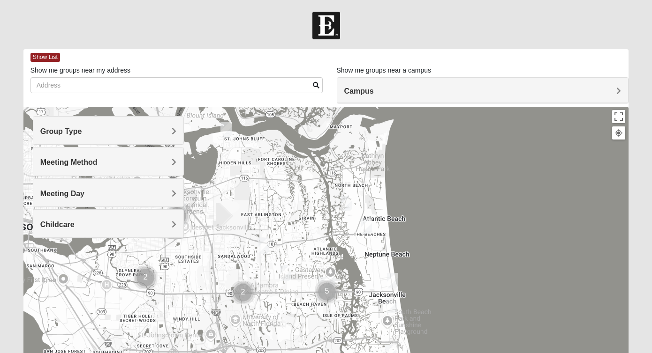
click at [132, 221] on h4 "Childcare" at bounding box center [108, 224] width 136 height 9
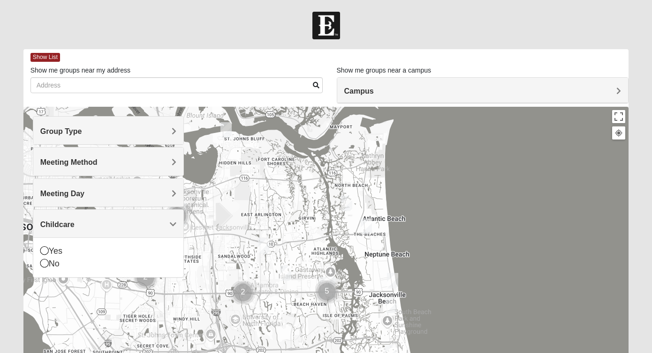
click at [98, 223] on h4 "Childcare" at bounding box center [108, 224] width 136 height 9
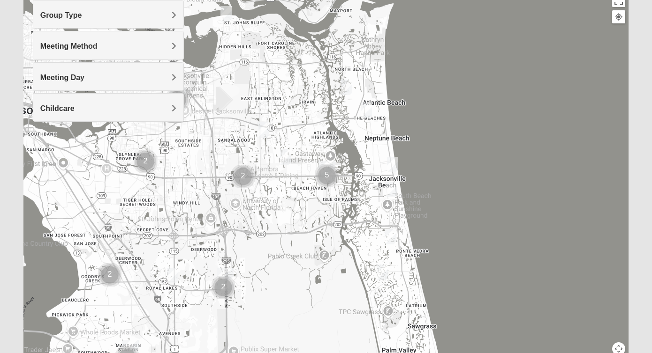
scroll to position [120, 0]
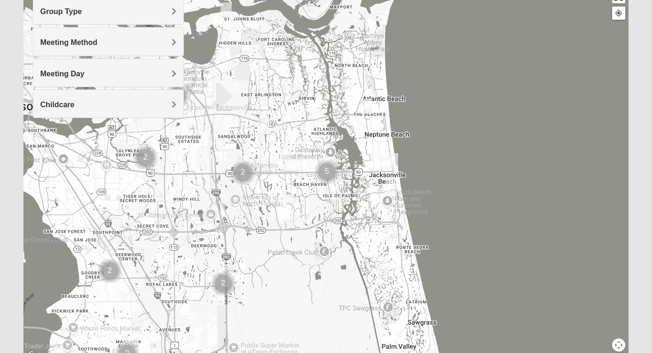
click at [342, 84] on img "Womens Gatch 32233" at bounding box center [346, 83] width 11 height 15
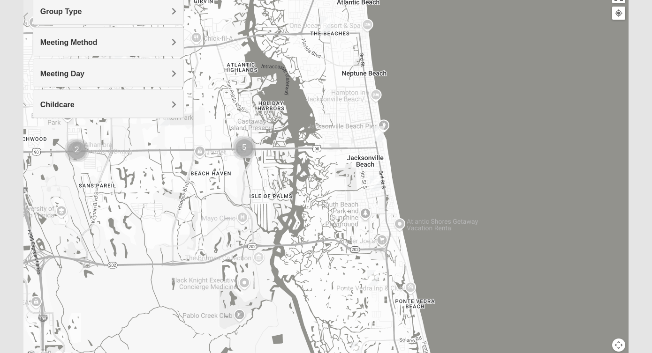
drag, startPoint x: 352, startPoint y: 229, endPoint x: 460, endPoint y: 329, distance: 147.3
click at [460, 329] on div "Womens Gatch 32233 Wednesday PM Women Only In Person No Childcare Learn More" at bounding box center [325, 174] width 605 height 375
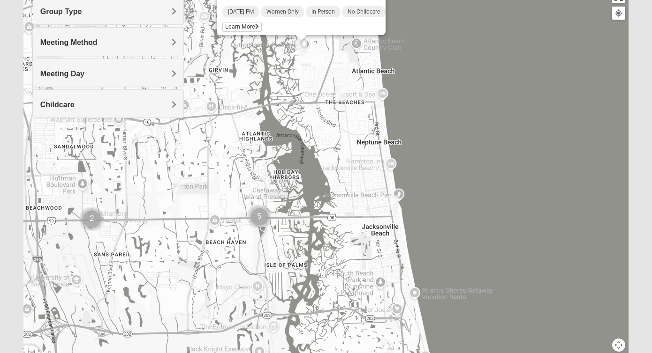
drag, startPoint x: 465, startPoint y: 139, endPoint x: 481, endPoint y: 218, distance: 80.3
click at [481, 218] on div "Womens Gatch 32233 Wednesday PM Women Only In Person No Childcare Learn More" at bounding box center [325, 174] width 605 height 375
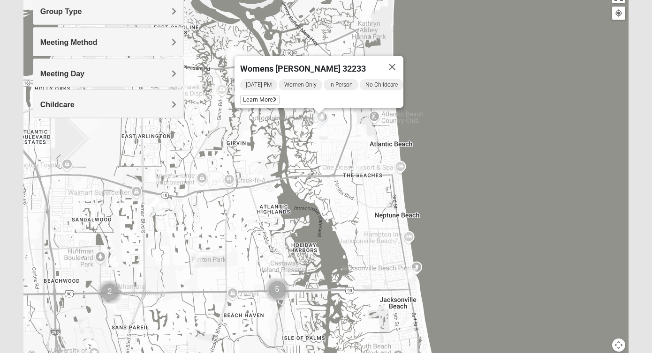
drag, startPoint x: 450, startPoint y: 140, endPoint x: 467, endPoint y: 205, distance: 67.9
click at [467, 205] on div "Womens Gatch 32233 Wednesday PM Women Only In Person No Childcare Learn More" at bounding box center [325, 174] width 605 height 375
click at [400, 57] on button "Close" at bounding box center [392, 66] width 22 height 22
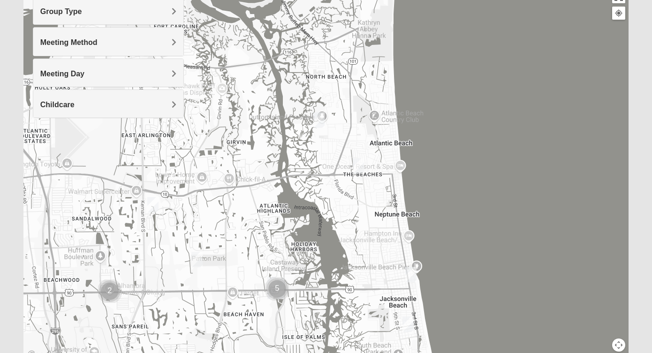
click at [357, 163] on img "Womens Foran 32233" at bounding box center [357, 165] width 11 height 15
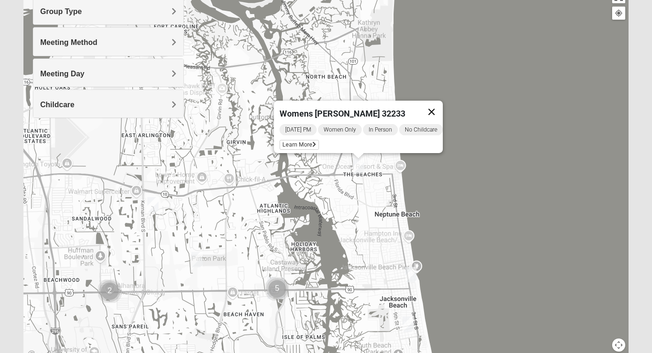
click at [442, 105] on button "Close" at bounding box center [431, 112] width 22 height 22
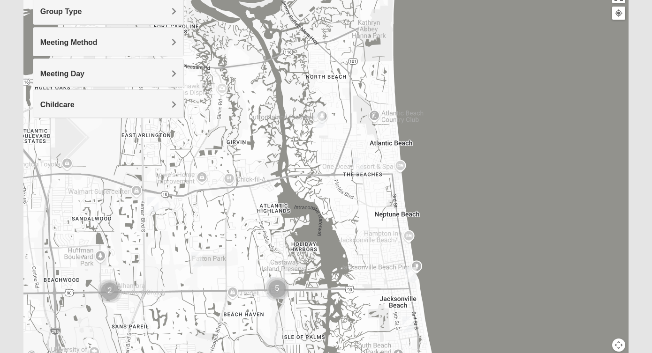
click at [322, 117] on img "Womens Gatch 32233" at bounding box center [318, 119] width 11 height 15
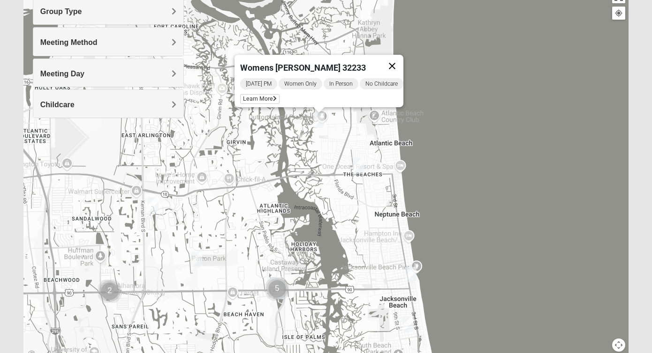
click at [401, 57] on button "Close" at bounding box center [392, 66] width 22 height 22
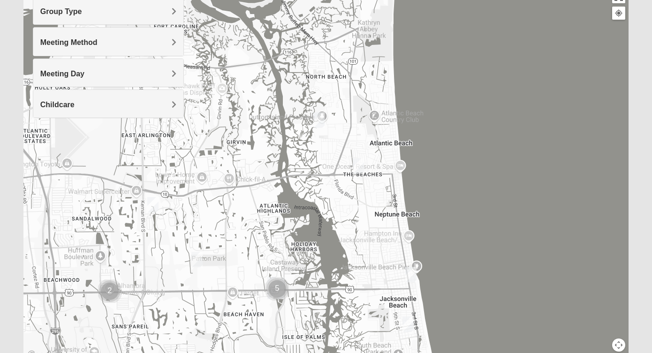
click at [410, 282] on img "Womens Sparkman/Flautt 32250" at bounding box center [410, 274] width 11 height 15
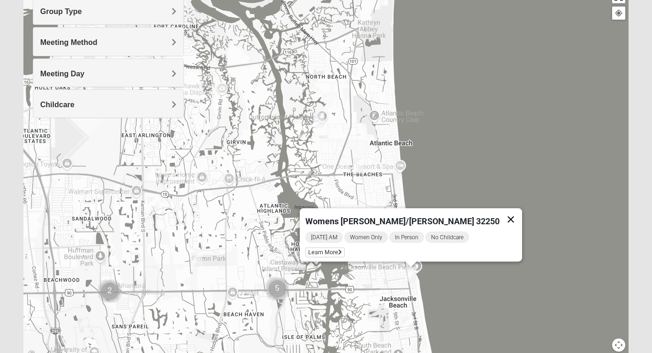
click at [499, 213] on button "Close" at bounding box center [510, 220] width 22 height 22
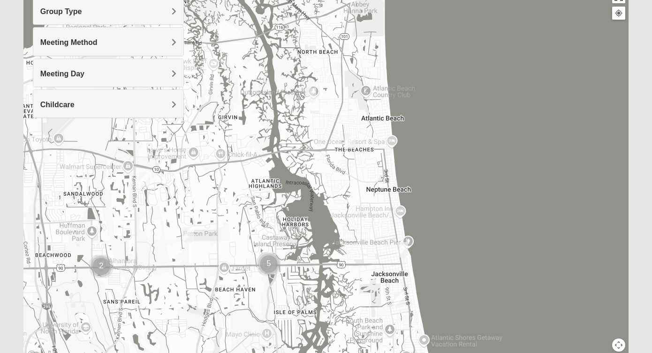
drag, startPoint x: 494, startPoint y: 242, endPoint x: 483, endPoint y: 214, distance: 29.5
click at [483, 214] on div at bounding box center [325, 174] width 605 height 375
click at [398, 299] on img "Womens Harnek/Holterman 32250" at bounding box center [399, 299] width 11 height 15
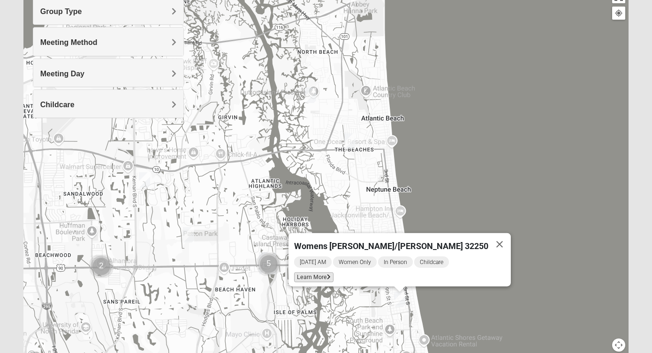
click at [333, 276] on span "Learn More" at bounding box center [313, 278] width 39 height 10
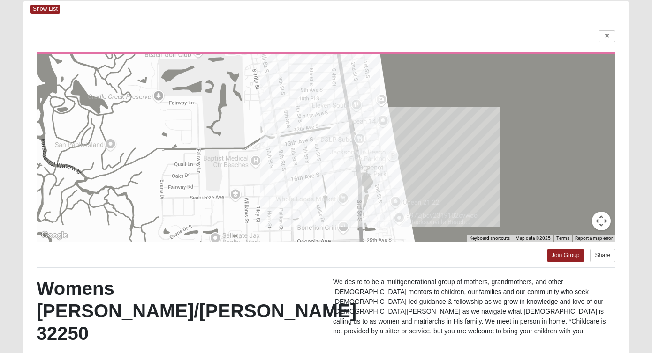
scroll to position [42, 0]
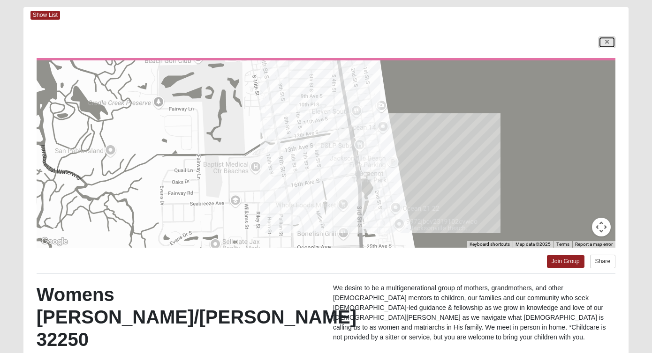
click at [608, 45] on icon at bounding box center [607, 42] width 4 height 6
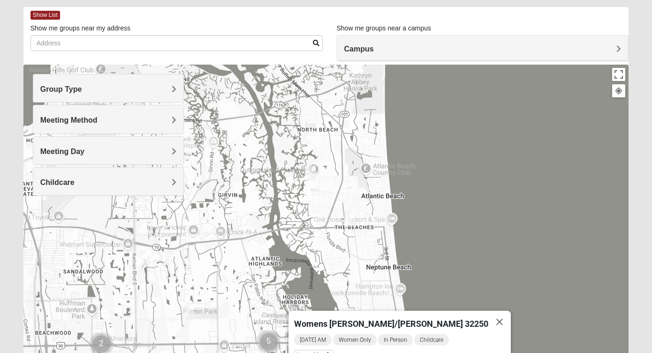
click at [347, 217] on img "Womens Foran 32233" at bounding box center [349, 218] width 11 height 15
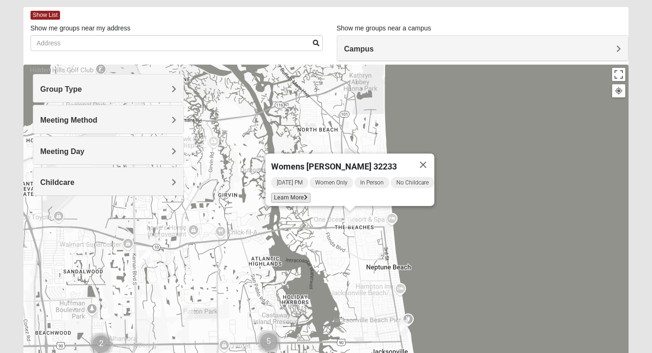
click at [285, 194] on span "Learn More" at bounding box center [290, 198] width 39 height 10
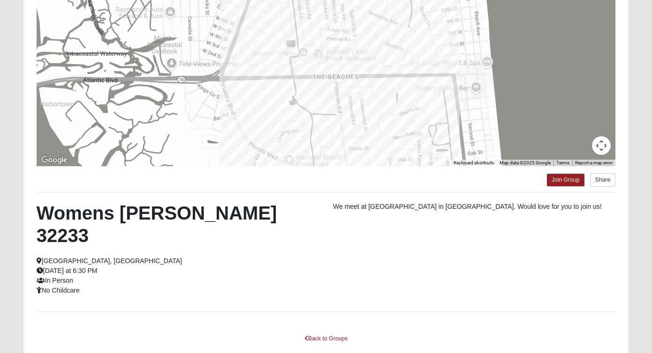
scroll to position [153, 0]
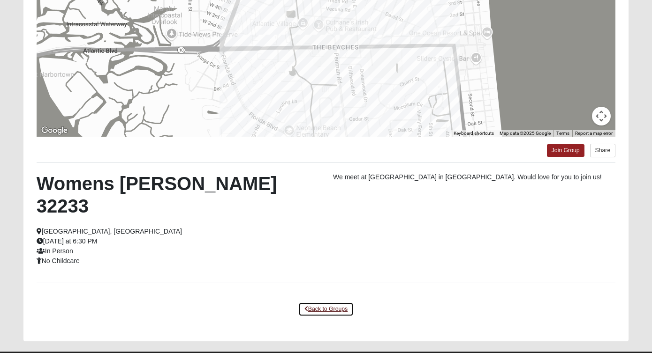
click at [325, 302] on link "Back to Groups" at bounding box center [325, 309] width 55 height 15
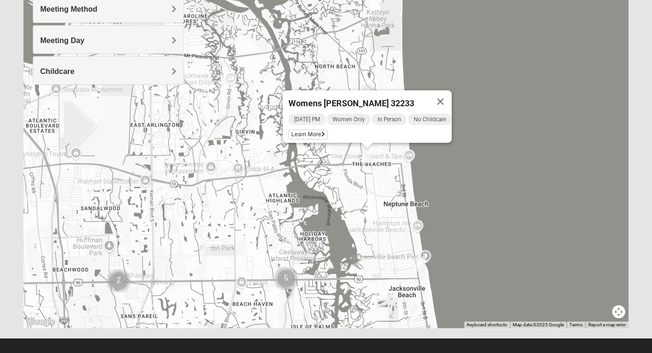
drag, startPoint x: 488, startPoint y: 242, endPoint x: 511, endPoint y: 315, distance: 76.8
click at [511, 315] on div "Womens Foran 32233 Wednesday PM Women Only In Person No Childcare Learn More" at bounding box center [325, 141] width 605 height 375
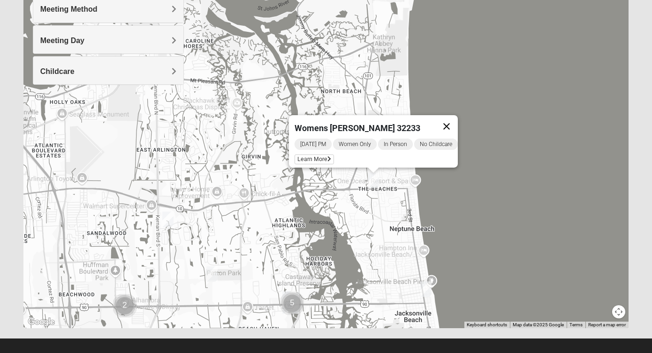
click at [457, 118] on button "Close" at bounding box center [446, 126] width 22 height 22
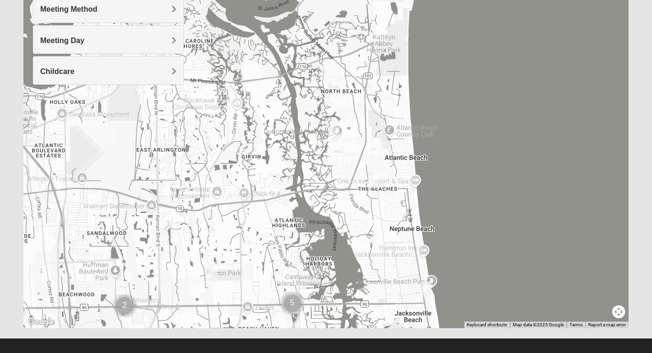
click at [334, 131] on img "Womens Gatch 32233" at bounding box center [333, 134] width 11 height 15
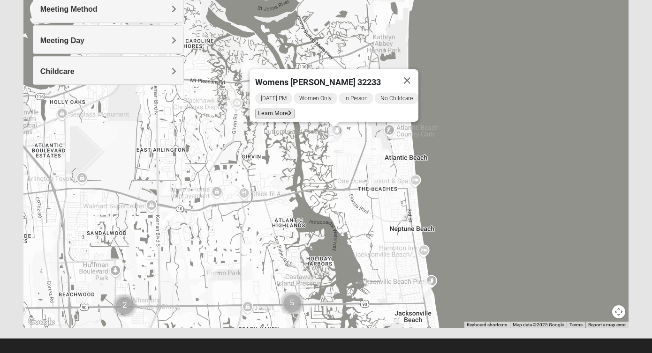
click at [273, 109] on span "Learn More" at bounding box center [274, 114] width 39 height 10
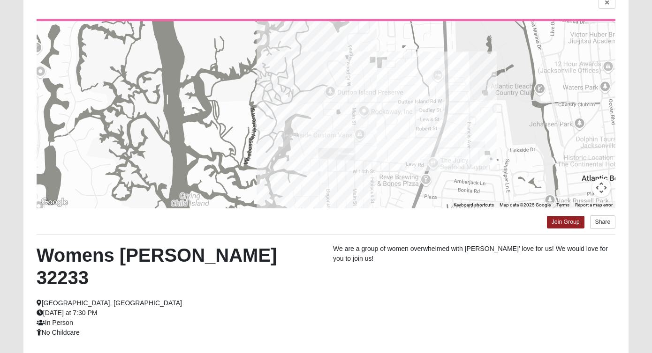
scroll to position [81, 0]
